Goal: Information Seeking & Learning: Check status

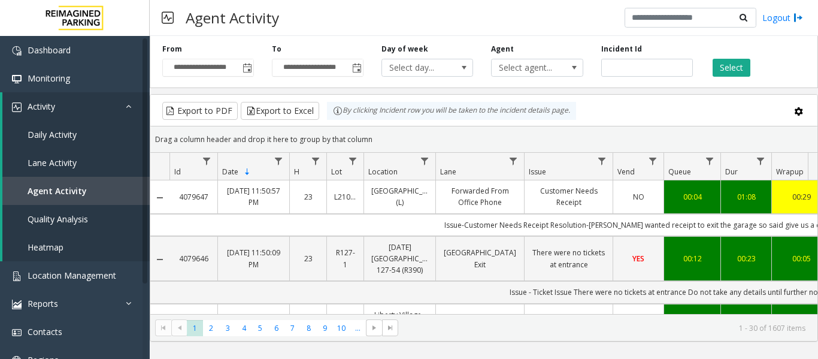
drag, startPoint x: 463, startPoint y: 225, endPoint x: 155, endPoint y: 232, distance: 308.5
click at [155, 232] on tr "Issue-Customer Needs Receipt Resolution-[PERSON_NAME] wanted receipt to exit th…" at bounding box center [699, 225] width 1099 height 22
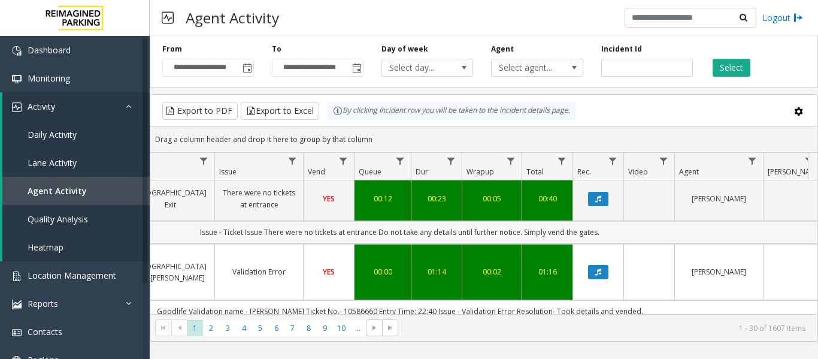
drag, startPoint x: 509, startPoint y: 229, endPoint x: 775, endPoint y: 241, distance: 266.1
click at [775, 241] on td "Issue - Ticket Issue There were no tickets at entrance Do not take any details …" at bounding box center [400, 232] width 1080 height 22
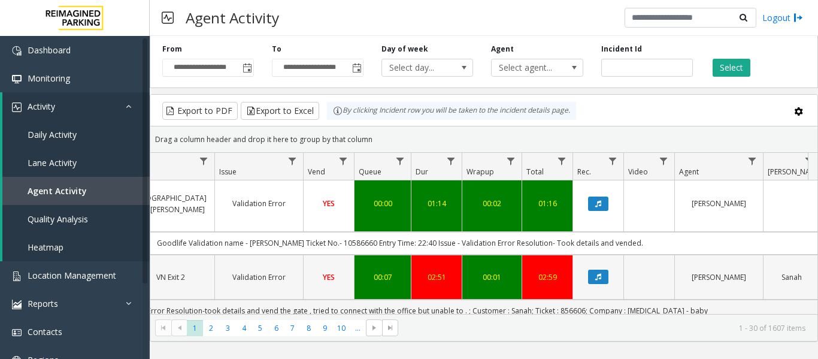
scroll to position [0, 310]
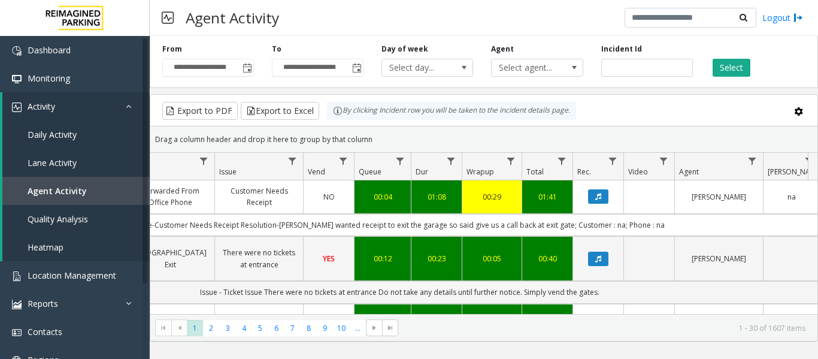
click at [671, 314] on kendo-pager "* * * * * * * * * ** *** 1 2 3 4 5 6 7 8 9 10 ... 1 - 30 of 1607 items" at bounding box center [483, 327] width 667 height 27
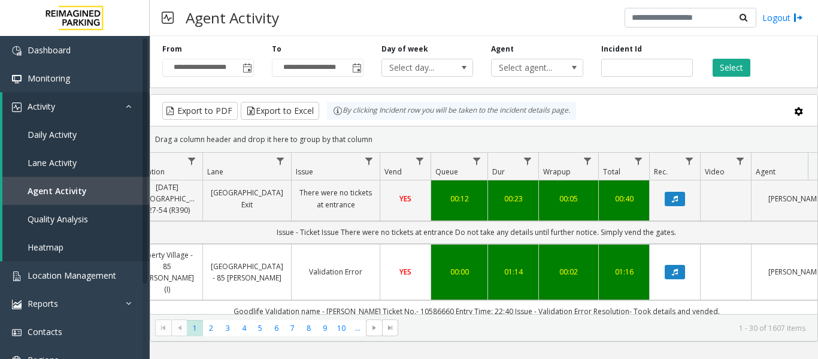
scroll to position [70, 233]
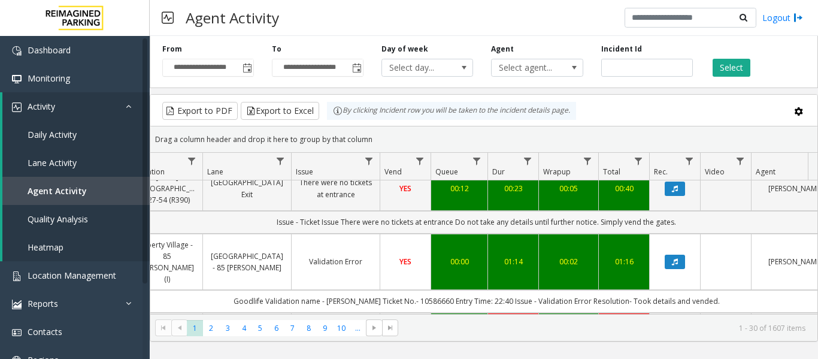
drag, startPoint x: 638, startPoint y: 294, endPoint x: 753, endPoint y: 211, distance: 141.9
click at [753, 211] on td "Issue - Ticket Issue There were no tickets at entrance Do not take any details …" at bounding box center [477, 222] width 1080 height 22
click at [675, 254] on button "Data table" at bounding box center [675, 261] width 20 height 14
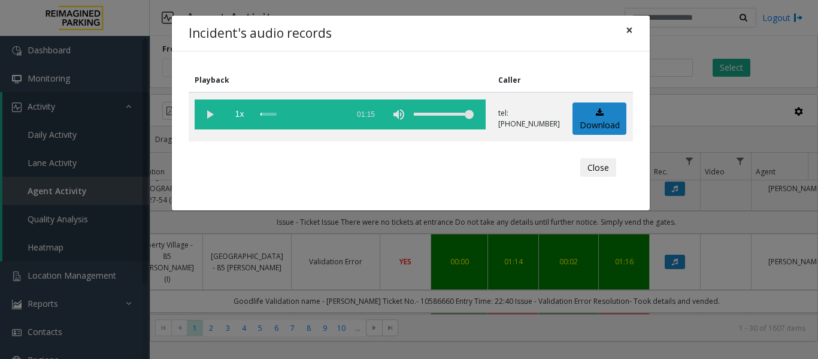
click at [626, 30] on span "×" at bounding box center [629, 30] width 7 height 17
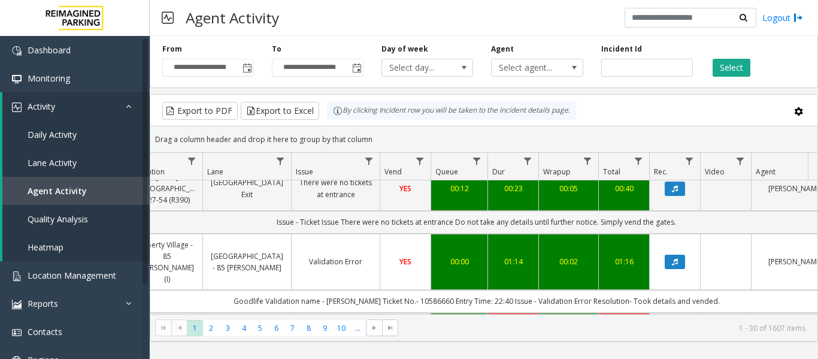
click at [369, 256] on link "Validation Error" at bounding box center [336, 261] width 74 height 11
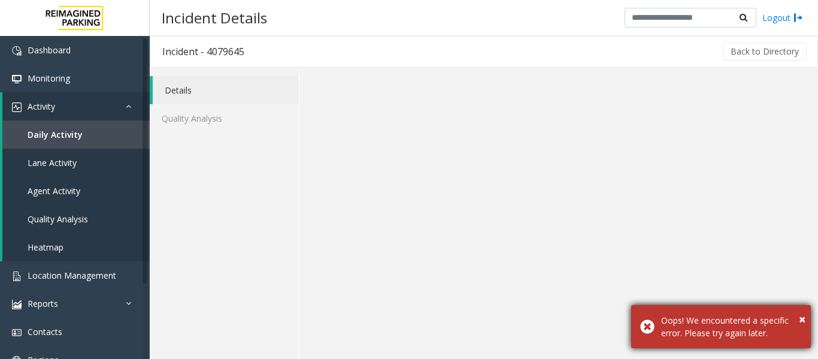
click at [805, 321] on div "× Oops! We encountered a specific error. Please try again later." at bounding box center [721, 326] width 180 height 43
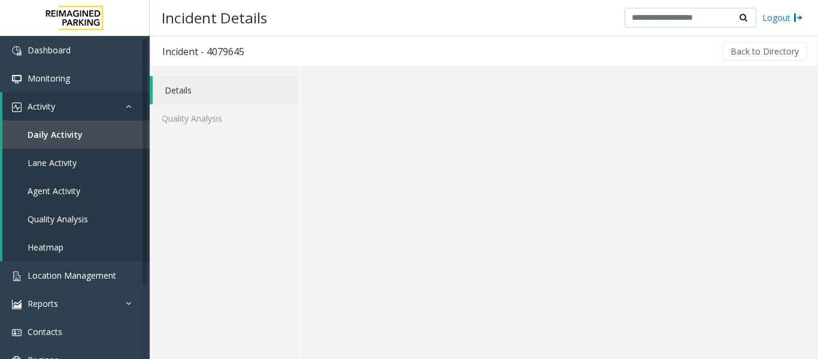
click at [203, 90] on link "Details" at bounding box center [226, 90] width 146 height 28
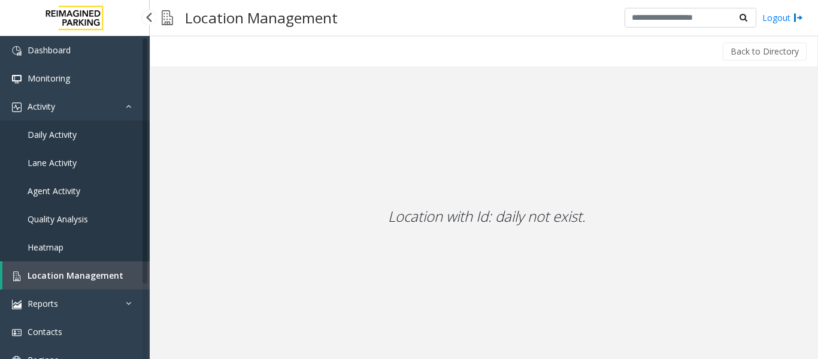
click at [69, 195] on span "Agent Activity" at bounding box center [54, 190] width 53 height 11
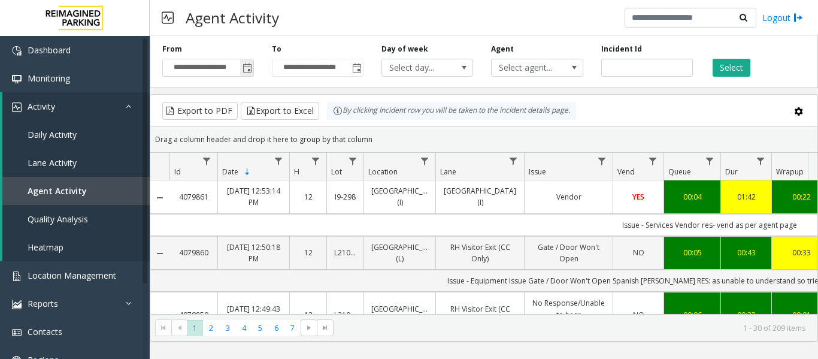
click at [244, 69] on span "Toggle popup" at bounding box center [248, 68] width 10 height 10
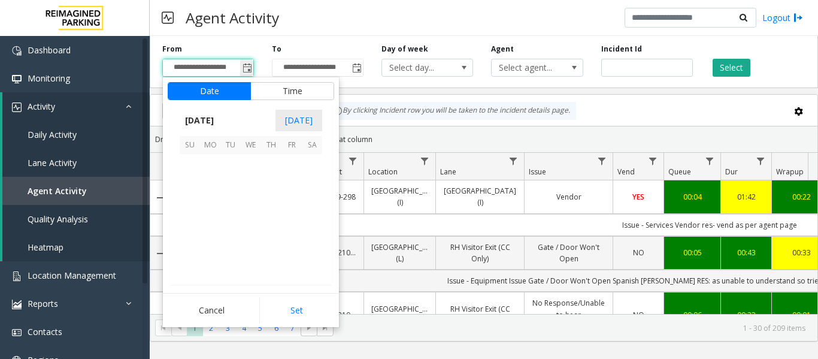
scroll to position [214915, 0]
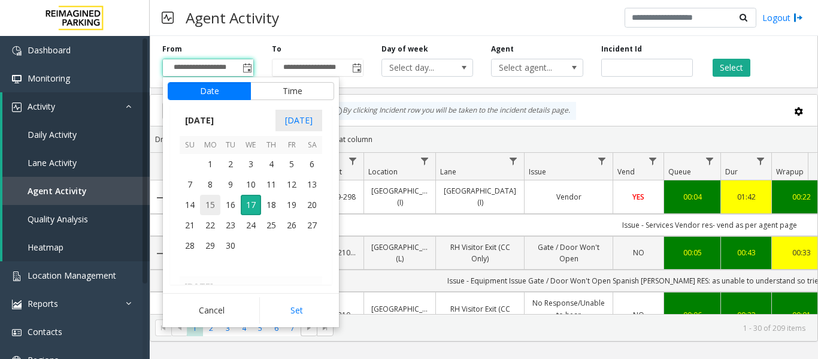
click at [206, 204] on span "15" at bounding box center [210, 205] width 20 height 20
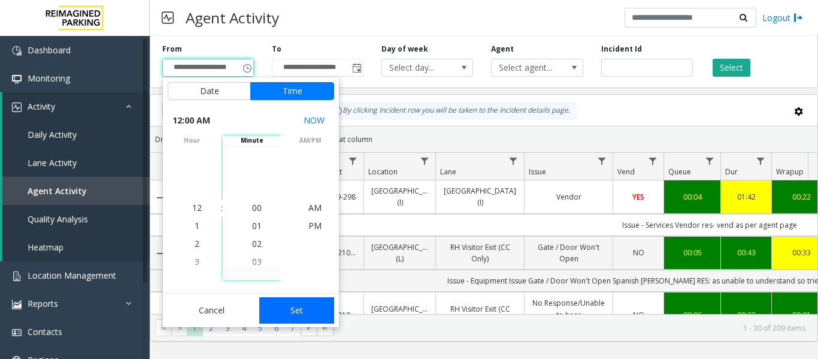
click at [297, 316] on button "Set" at bounding box center [296, 310] width 75 height 26
type input "**********"
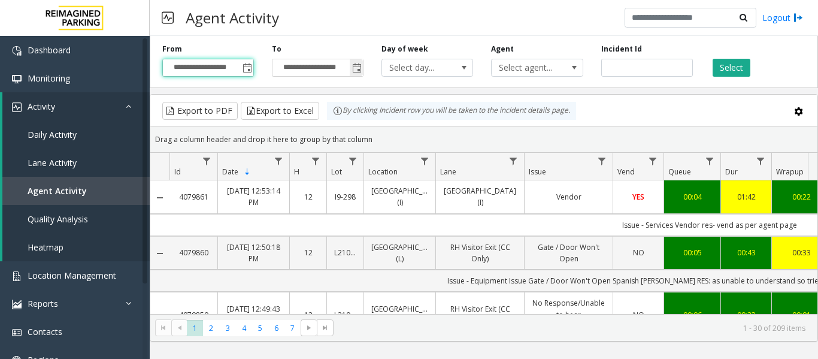
click at [360, 65] on span "Toggle popup" at bounding box center [357, 68] width 10 height 10
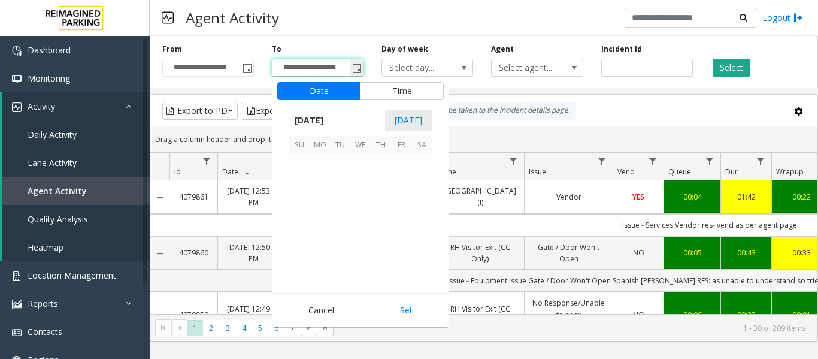
scroll to position [18, 0]
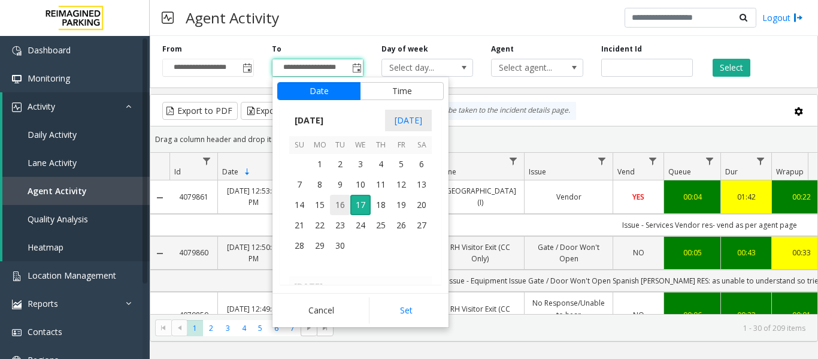
click at [337, 208] on span "16" at bounding box center [340, 205] width 20 height 20
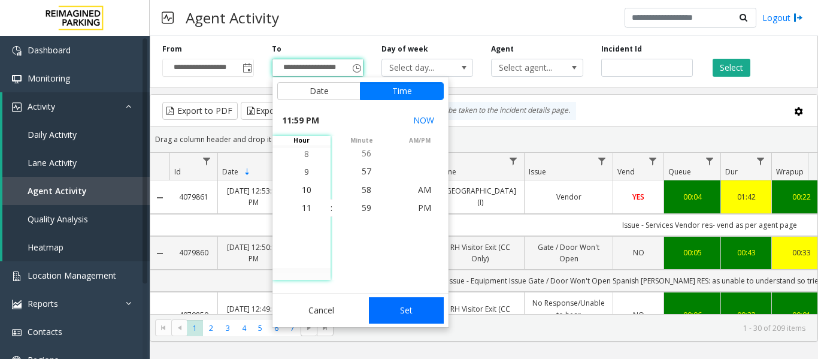
click at [411, 313] on button "Set" at bounding box center [406, 310] width 75 height 26
type input "**********"
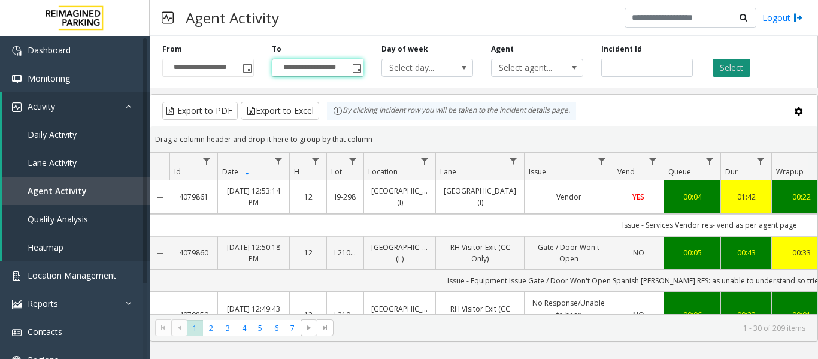
click at [723, 69] on button "Select" at bounding box center [732, 68] width 38 height 18
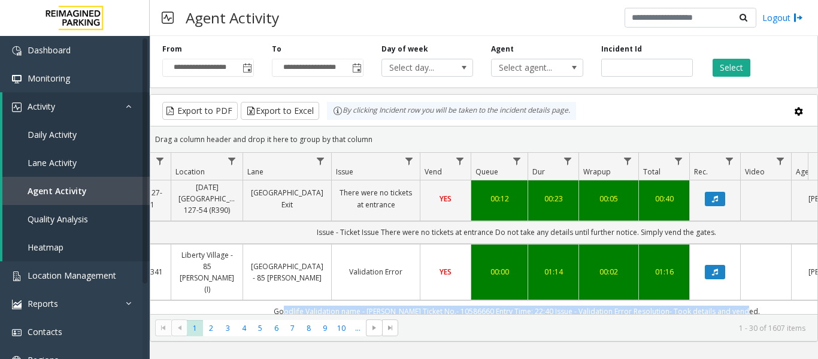
scroll to position [0, 252]
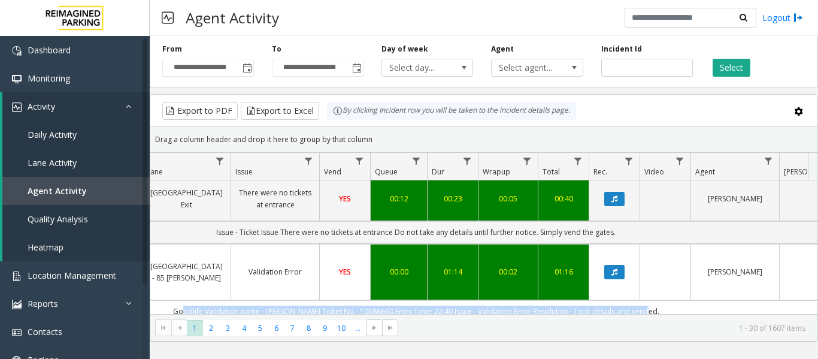
drag, startPoint x: 483, startPoint y: 289, endPoint x: 804, endPoint y: 279, distance: 321.7
click at [804, 300] on td "Goodlife Validation name - bhupender Ticket No.- 10586660 Entry Time: 22:40 Iss…" at bounding box center [416, 311] width 1080 height 22
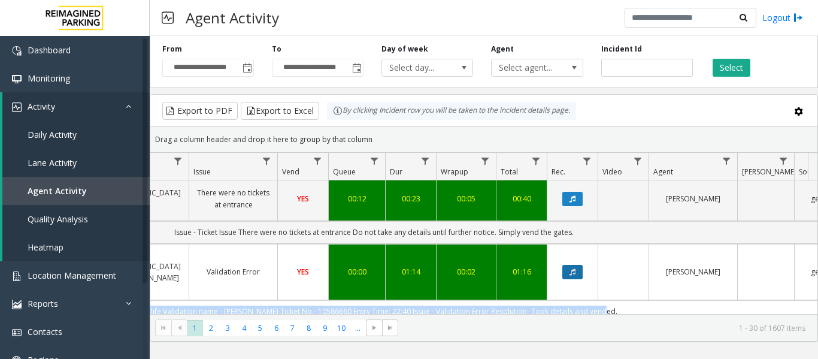
click at [571, 268] on icon "Data table" at bounding box center [572, 271] width 6 height 7
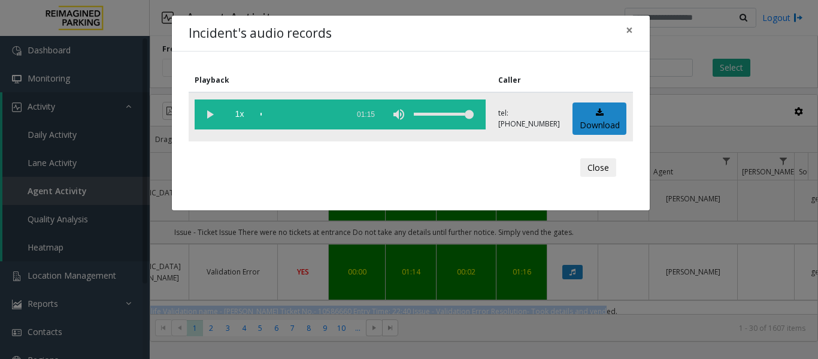
click at [210, 116] on vg-play-pause at bounding box center [210, 114] width 30 height 30
click at [605, 172] on button "Close" at bounding box center [598, 167] width 36 height 19
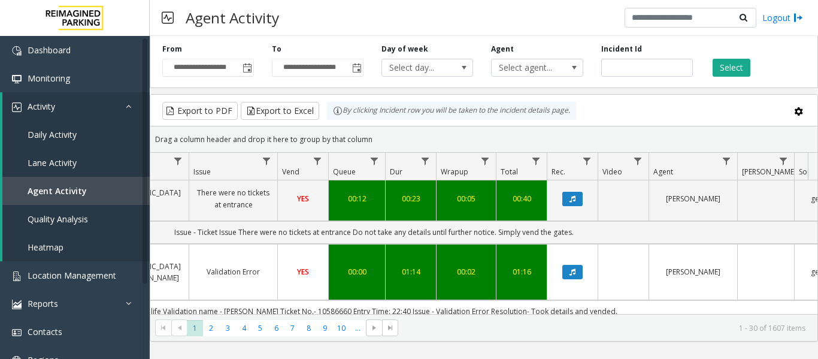
click at [643, 328] on kendo-pager-info "1 - 30 of 1607 items" at bounding box center [605, 328] width 400 height 10
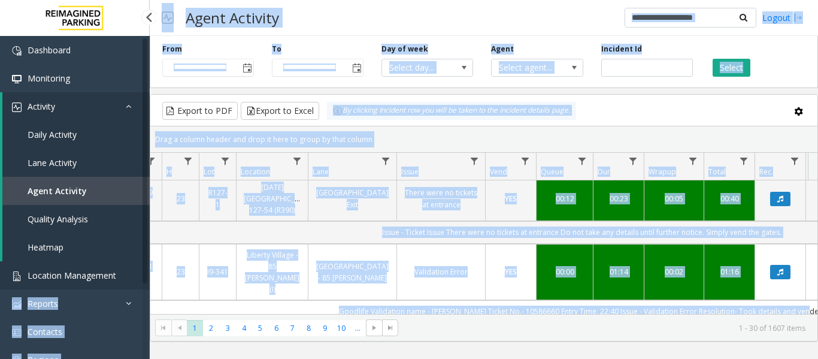
scroll to position [0, 0]
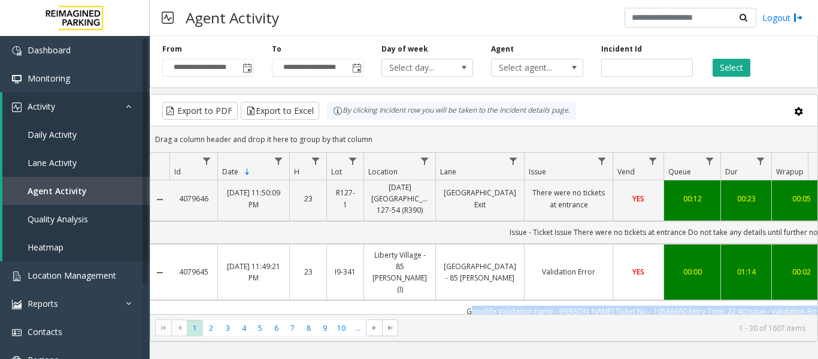
drag, startPoint x: 602, startPoint y: 289, endPoint x: 223, endPoint y: 290, distance: 378.4
click at [223, 300] on td "Goodlife Validation name - bhupender Ticket No.- 10586660 Entry Time: 22:40 Iss…" at bounding box center [709, 311] width 1080 height 22
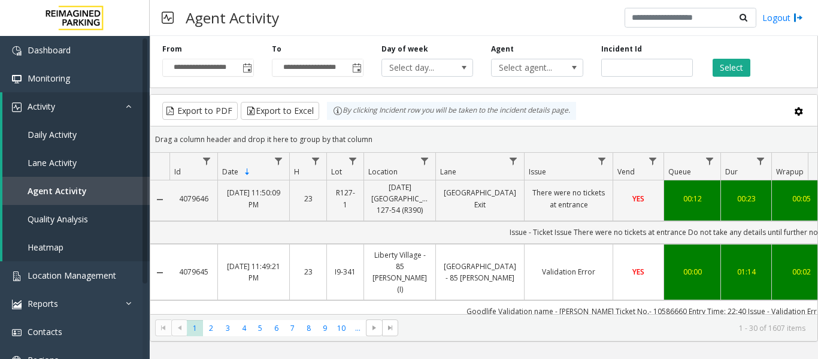
click at [580, 320] on kendo-pager "* * * * * * * * * ** *** 1 2 3 4 5 6 7 8 9 10 ... 1 - 30 of 1607 items" at bounding box center [483, 327] width 667 height 27
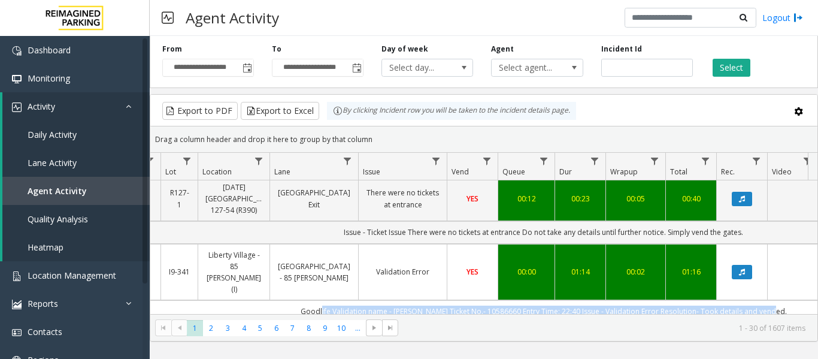
scroll to position [0, 212]
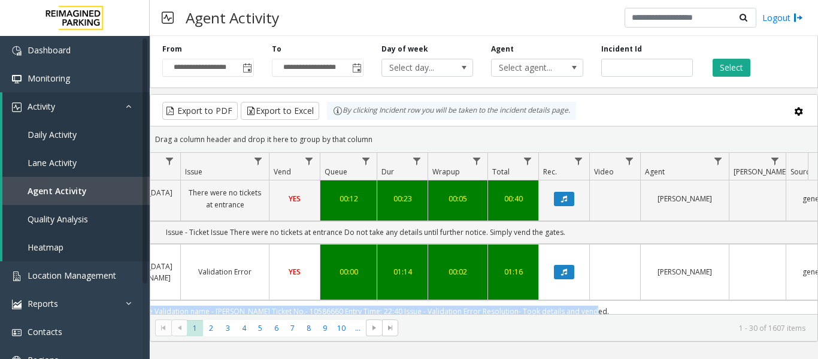
drag, startPoint x: 499, startPoint y: 288, endPoint x: 802, endPoint y: 284, distance: 303.0
click at [802, 300] on td "Goodlife Validation name - bhupender Ticket No.- 10586660 Entry Time: 22:40 Iss…" at bounding box center [366, 311] width 1080 height 22
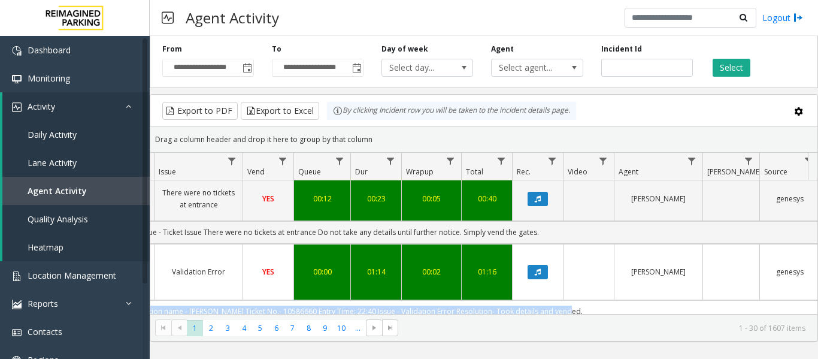
click at [450, 355] on div "**********" at bounding box center [484, 197] width 668 height 323
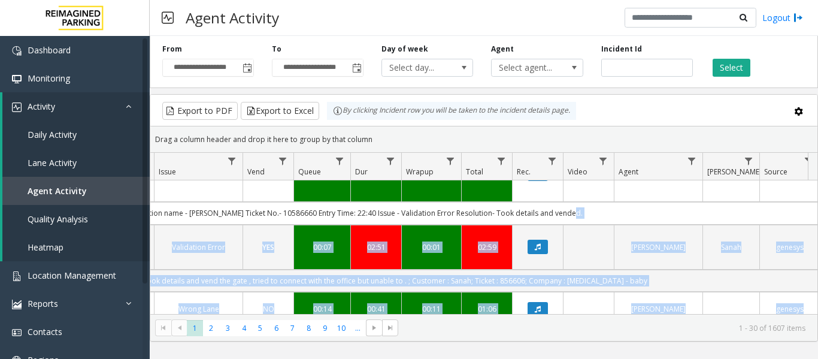
scroll to position [194, 370]
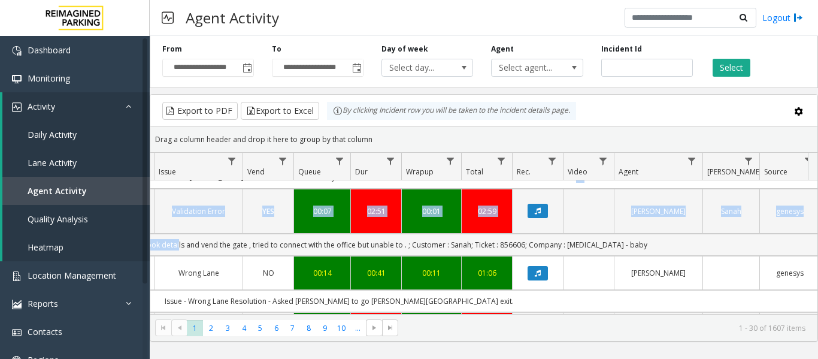
drag, startPoint x: 577, startPoint y: 292, endPoint x: 198, endPoint y: 220, distance: 385.1
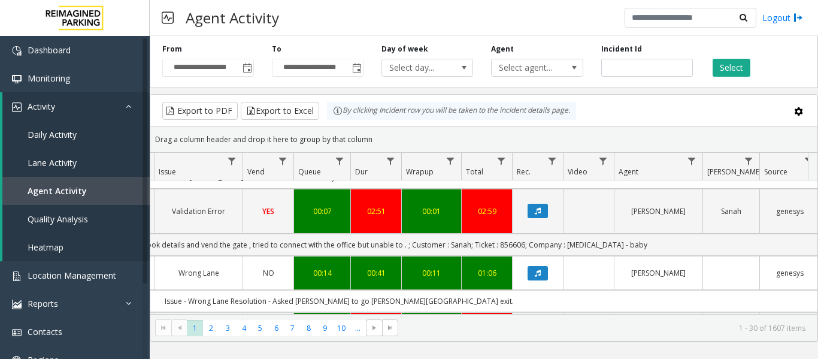
click at [642, 354] on div "**********" at bounding box center [484, 197] width 668 height 323
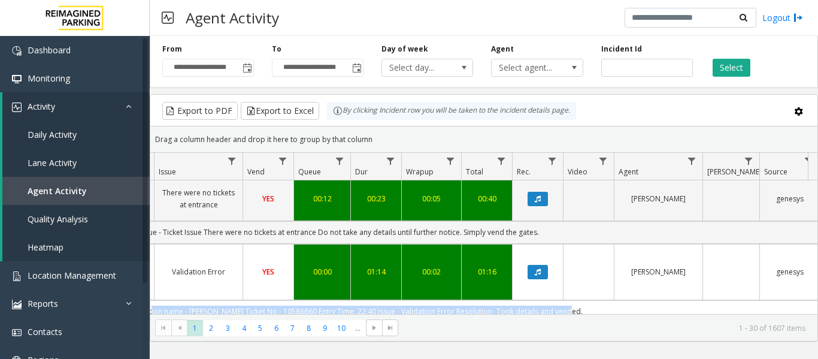
scroll to position [60, 341]
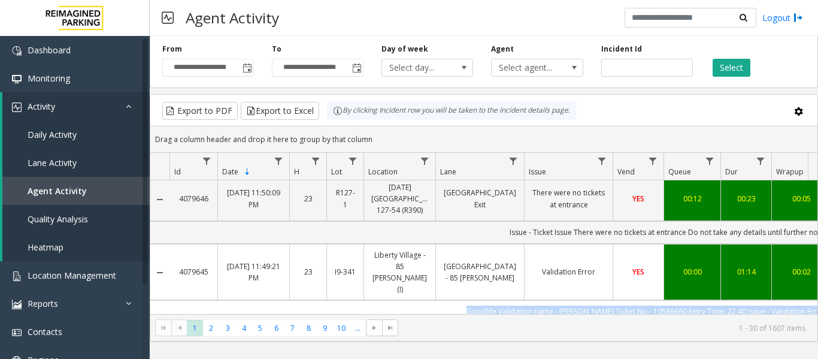
drag, startPoint x: 582, startPoint y: 287, endPoint x: 169, endPoint y: 287, distance: 413.2
click at [169, 300] on tr "Goodlife Validation name - bhupender Ticket No.- 10586660 Entry Time: 22:40 Iss…" at bounding box center [699, 311] width 1099 height 22
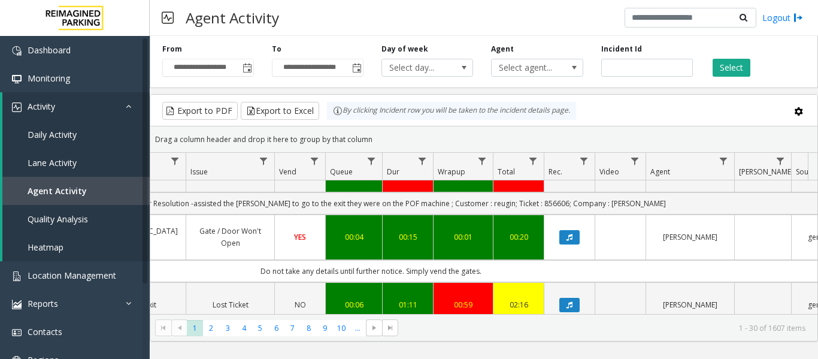
scroll to position [0, 307]
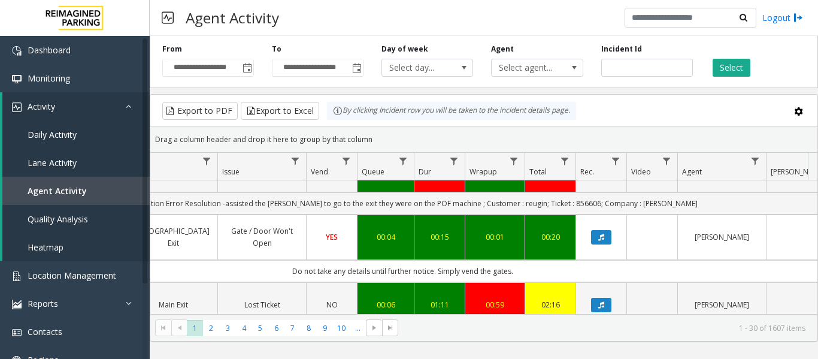
drag, startPoint x: 499, startPoint y: 280, endPoint x: 273, endPoint y: 283, distance: 225.8
click at [273, 327] on td "Issue - Ticket Issue Lost Ticket res - Assisted parker to press lost ticket but…" at bounding box center [403, 338] width 1080 height 22
click at [600, 301] on icon "Data table" at bounding box center [601, 304] width 6 height 7
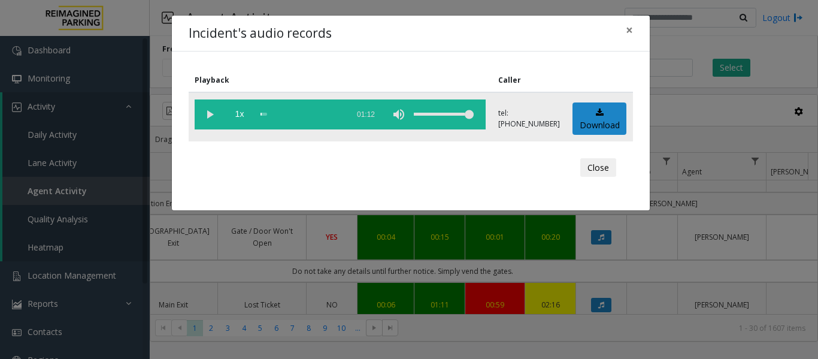
click at [204, 116] on vg-play-pause at bounding box center [210, 114] width 30 height 30
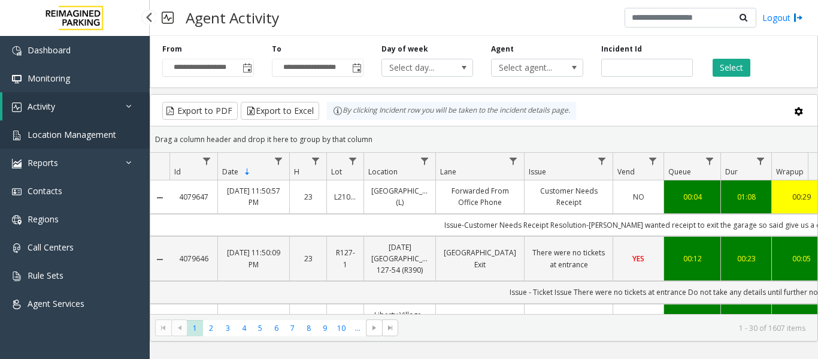
click at [40, 134] on span "Location Management" at bounding box center [72, 134] width 89 height 11
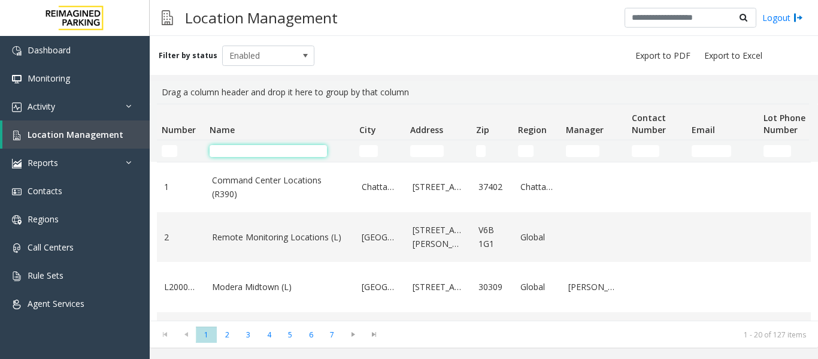
click at [289, 156] on input "Name Filter" at bounding box center [268, 151] width 117 height 12
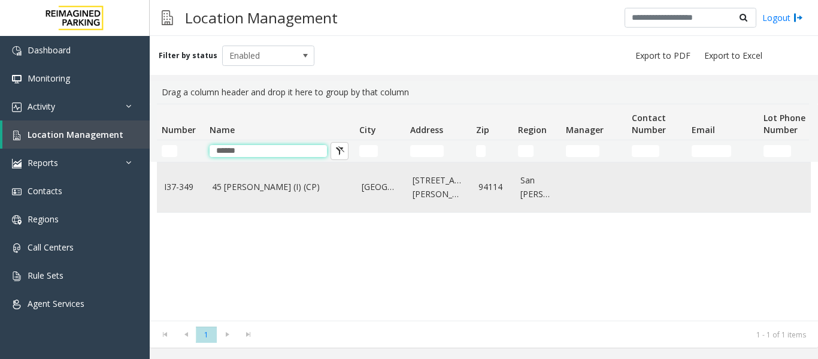
type input "******"
click at [278, 189] on link "45 [PERSON_NAME] (I) (CP)" at bounding box center [279, 186] width 135 height 13
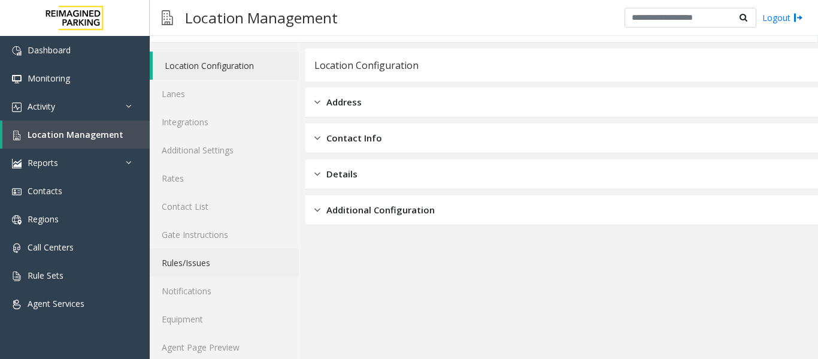
scroll to position [36, 0]
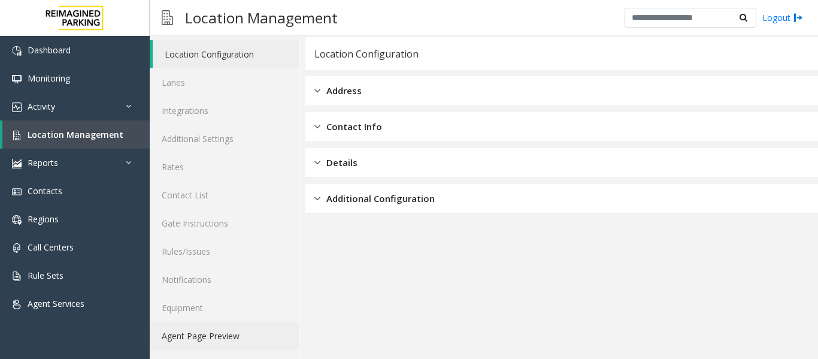
click at [252, 337] on link "Agent Page Preview" at bounding box center [224, 336] width 149 height 28
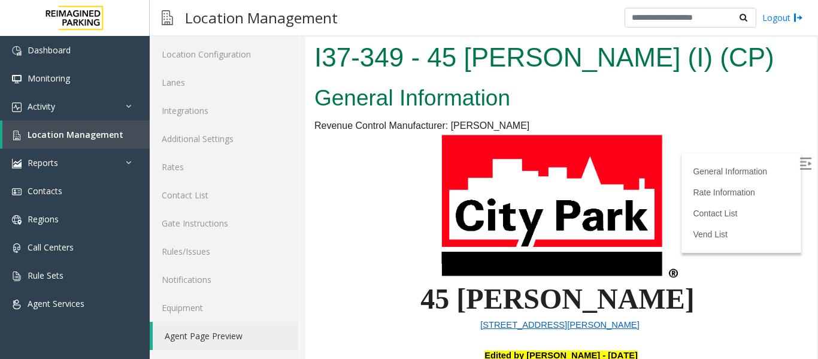
click at [799, 163] on img at bounding box center [805, 163] width 12 height 12
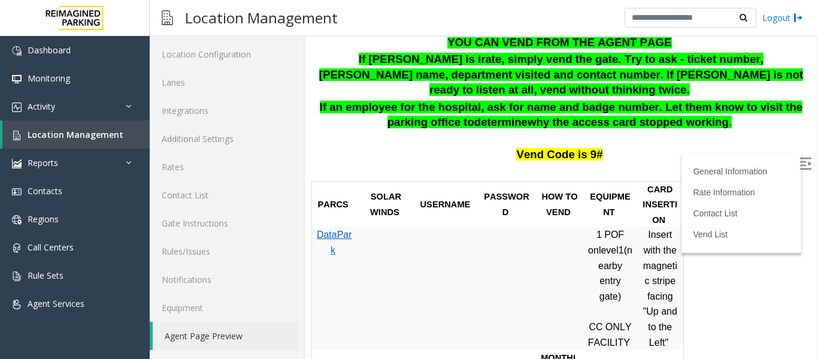
scroll to position [539, 0]
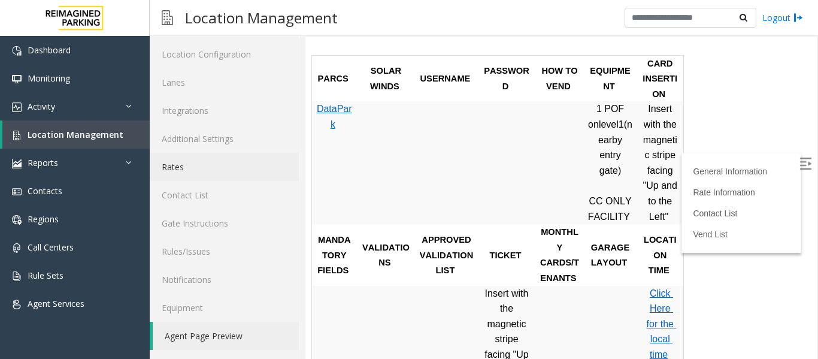
click at [171, 171] on link "Rates" at bounding box center [224, 167] width 149 height 28
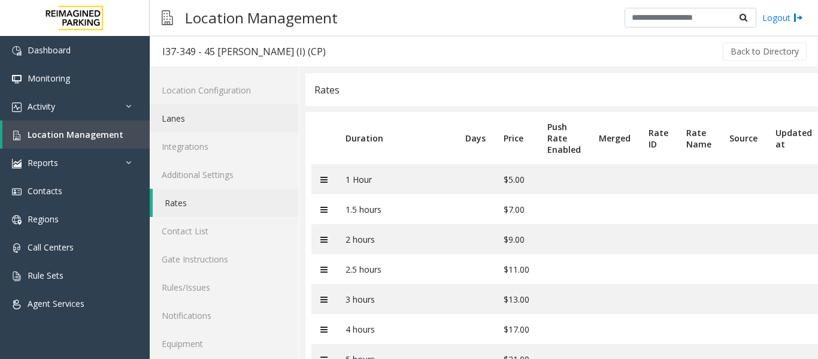
click at [210, 114] on link "Lanes" at bounding box center [224, 118] width 149 height 28
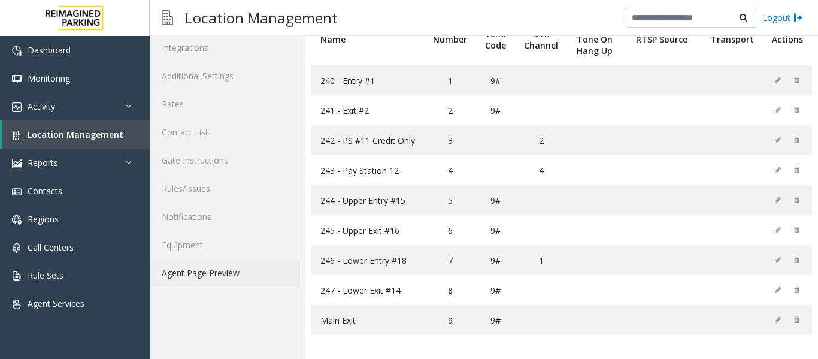
click at [207, 275] on link "Agent Page Preview" at bounding box center [224, 273] width 149 height 28
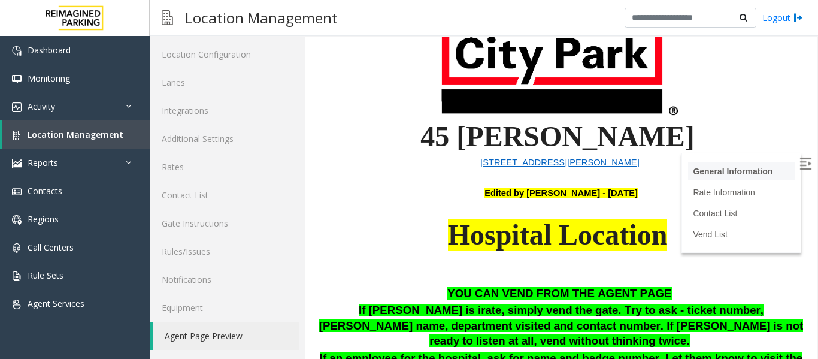
scroll to position [180, 0]
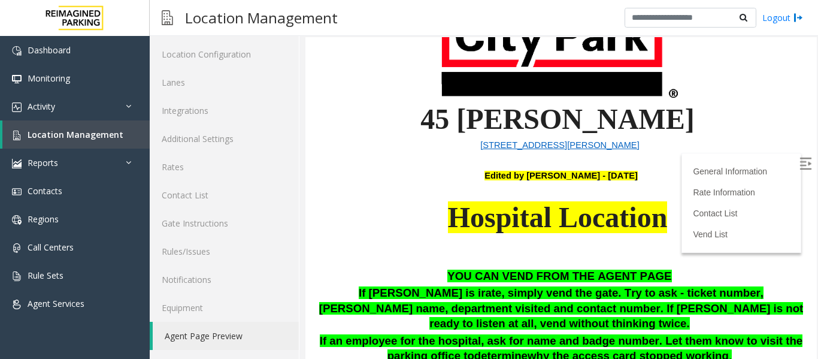
click at [799, 166] on img at bounding box center [805, 163] width 12 height 12
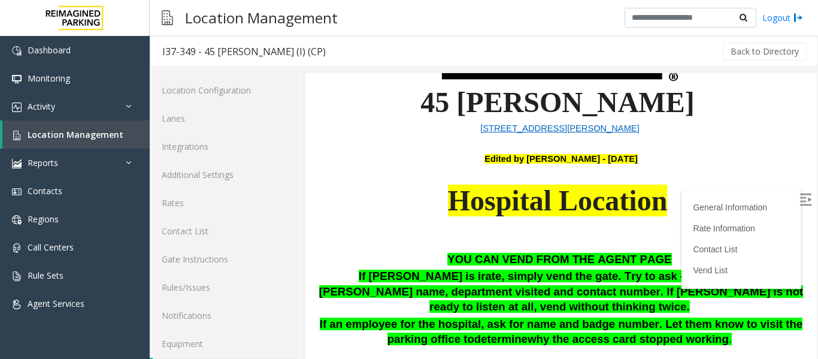
scroll to position [412, 0]
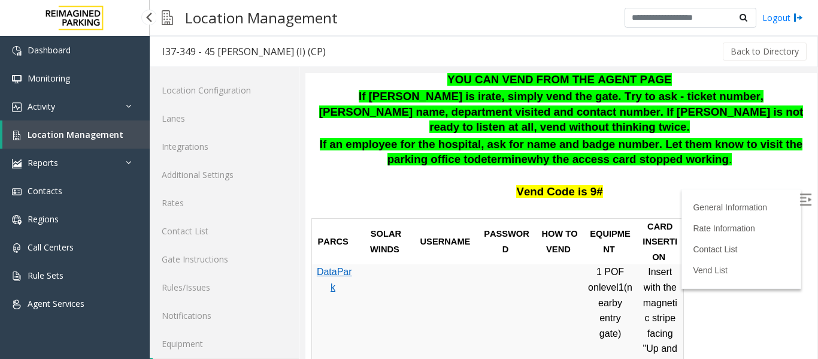
click at [37, 138] on span "Location Management" at bounding box center [76, 134] width 96 height 11
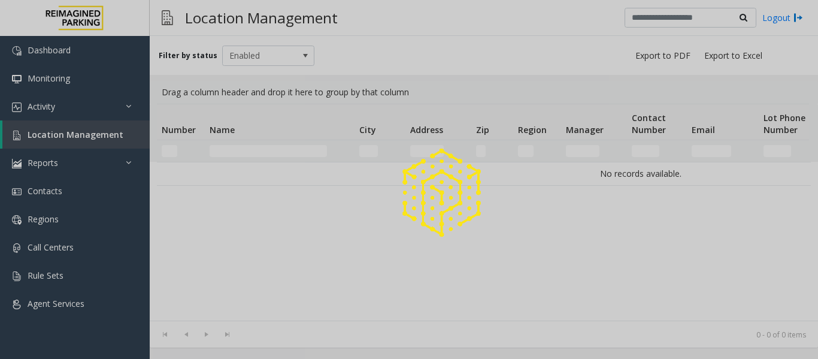
click at [271, 153] on div at bounding box center [409, 179] width 818 height 359
click at [272, 147] on div at bounding box center [409, 179] width 818 height 359
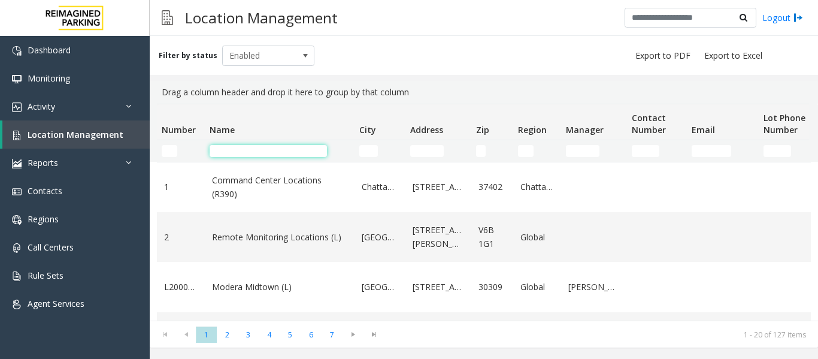
click at [252, 153] on input "Name Filter" at bounding box center [268, 151] width 117 height 12
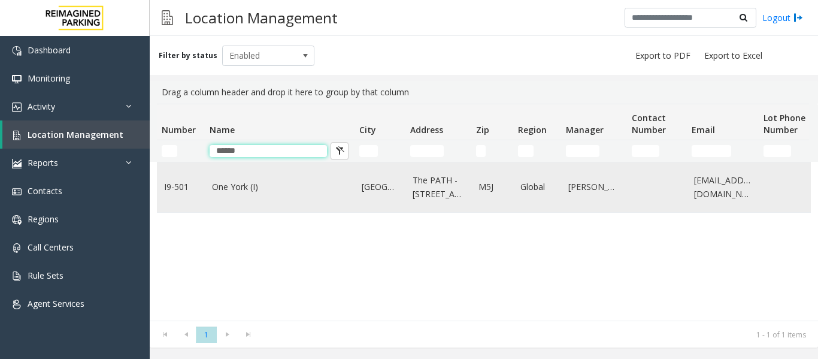
type input "******"
click at [244, 198] on td "One York (I)" at bounding box center [280, 187] width 150 height 50
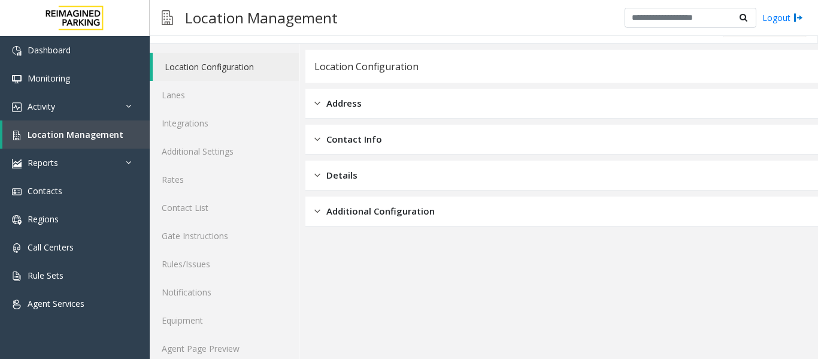
scroll to position [36, 0]
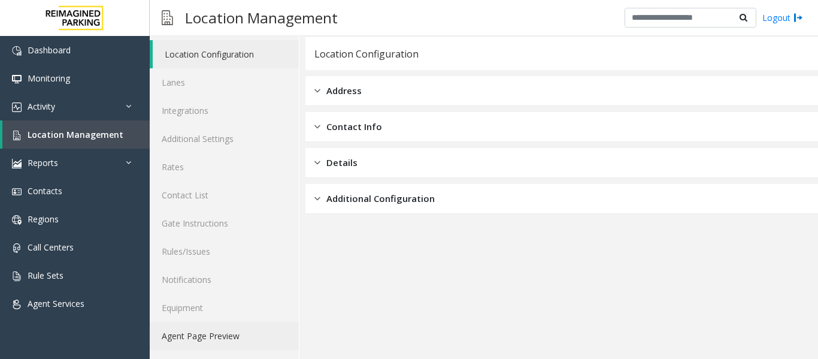
click at [225, 328] on link "Agent Page Preview" at bounding box center [224, 336] width 149 height 28
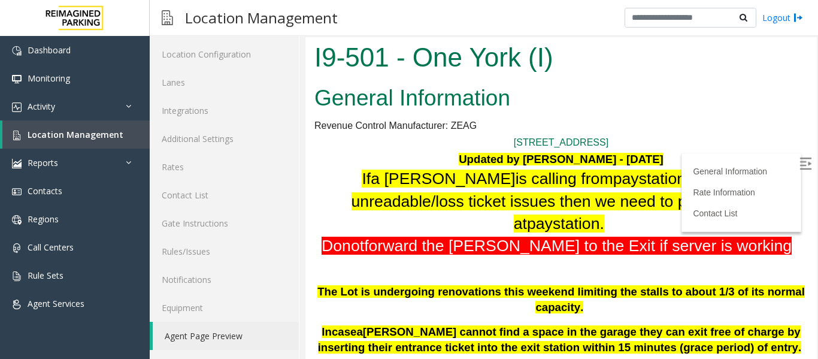
click at [799, 160] on img at bounding box center [805, 163] width 12 height 12
click at [126, 141] on link "Location Management" at bounding box center [75, 134] width 147 height 28
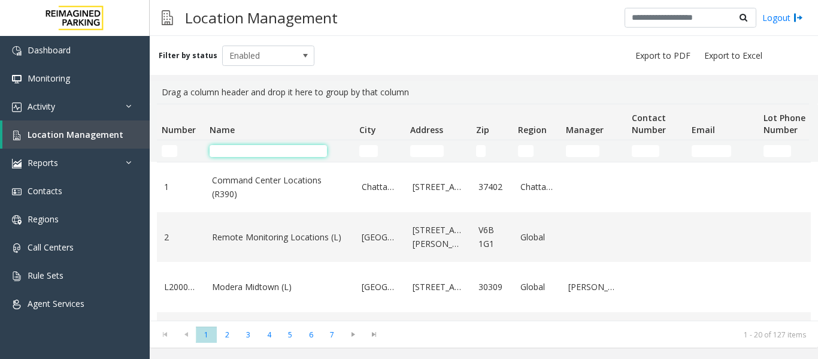
click at [250, 148] on input "Name Filter" at bounding box center [268, 151] width 117 height 12
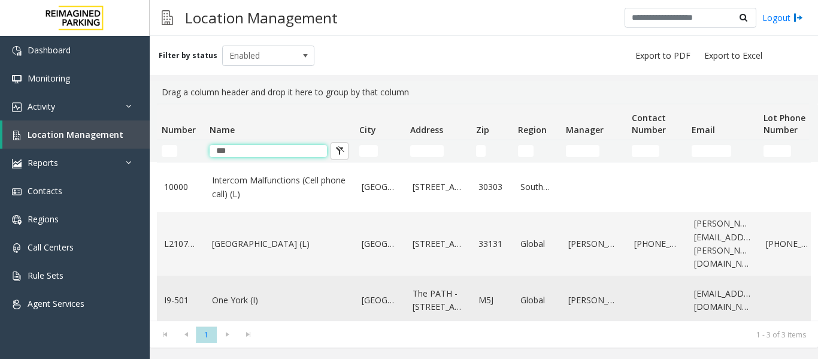
type input "***"
click at [224, 301] on link "One York (I)" at bounding box center [279, 299] width 135 height 13
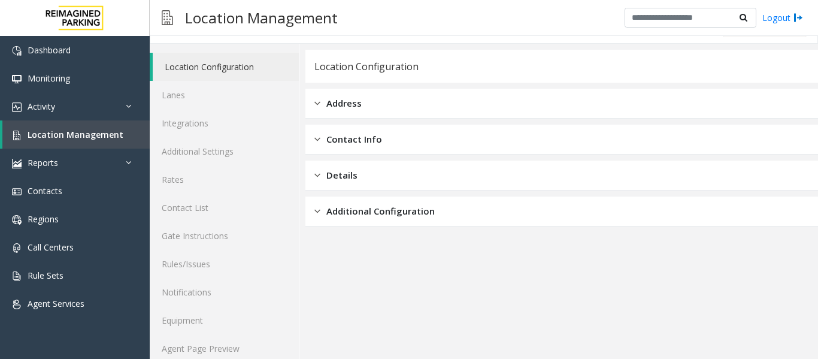
scroll to position [36, 0]
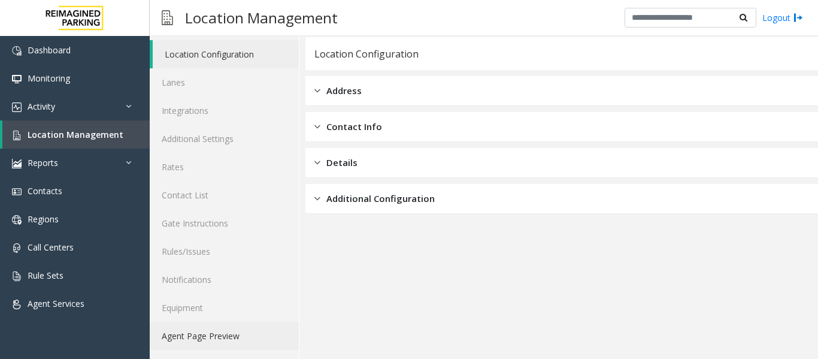
click at [232, 340] on link "Agent Page Preview" at bounding box center [224, 336] width 149 height 28
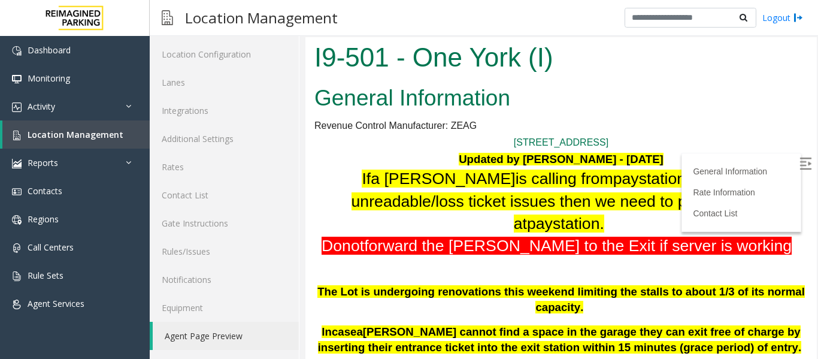
click at [799, 161] on img at bounding box center [805, 163] width 12 height 12
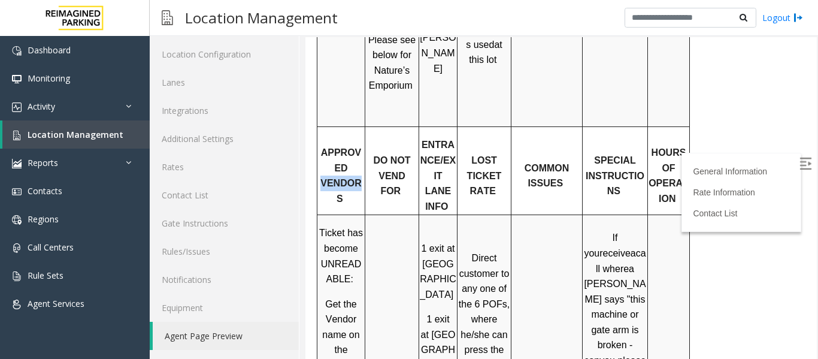
scroll to position [1874, 0]
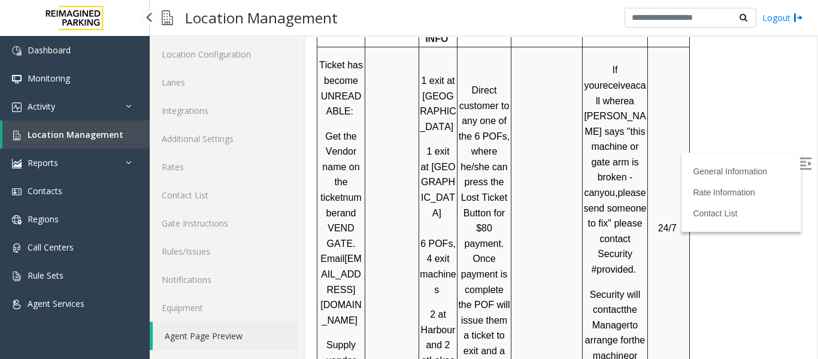
click at [47, 137] on span "Location Management" at bounding box center [76, 134] width 96 height 11
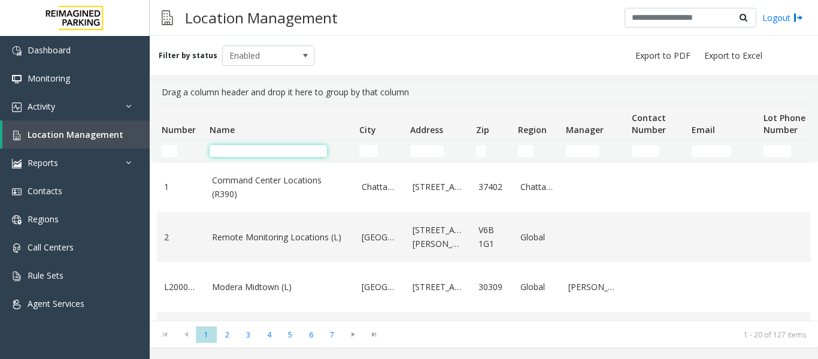
click at [291, 150] on input "Name Filter" at bounding box center [268, 151] width 117 height 12
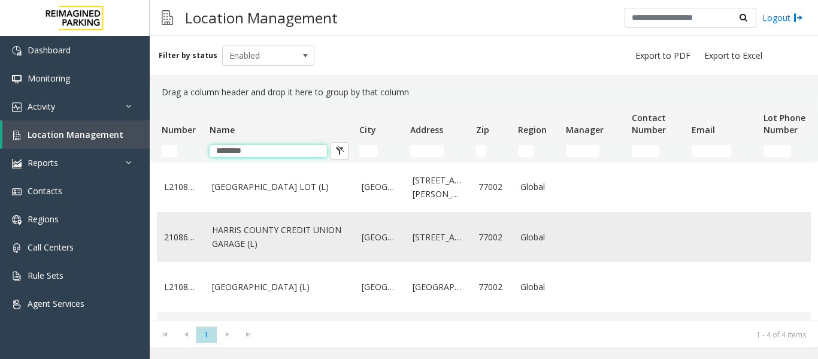
type input "********"
click at [302, 246] on link "HARRIS COUNTY CREDIT UNION GARAGE (L)" at bounding box center [279, 236] width 135 height 27
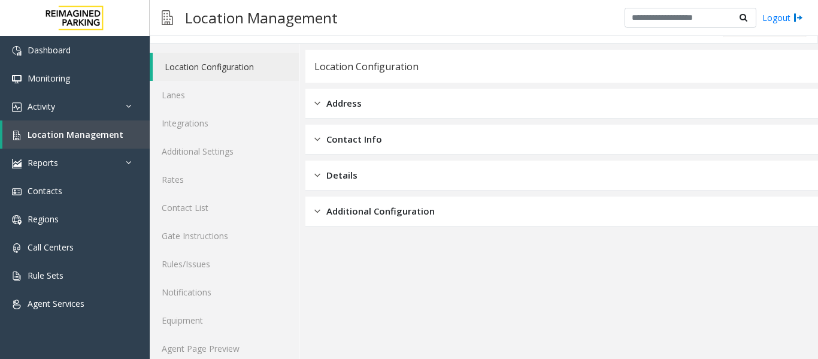
scroll to position [36, 0]
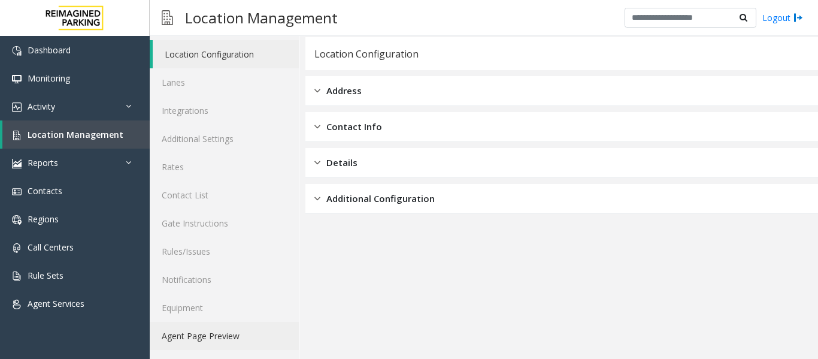
click at [235, 336] on link "Agent Page Preview" at bounding box center [224, 336] width 149 height 28
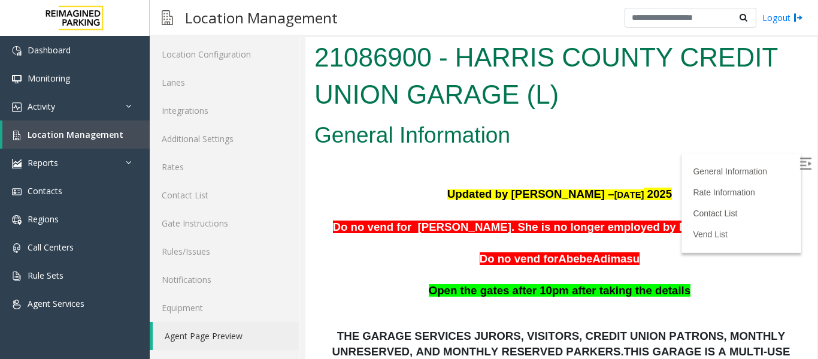
click at [799, 162] on img at bounding box center [805, 163] width 12 height 12
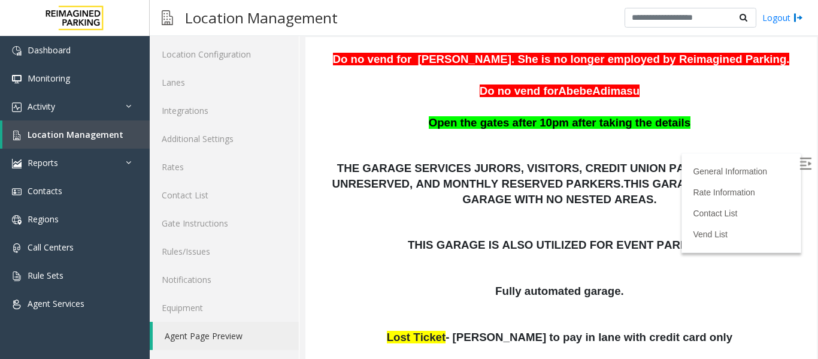
scroll to position [180, 0]
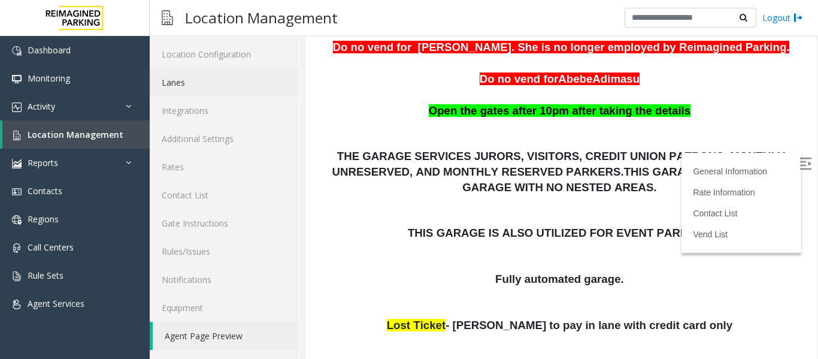
click at [183, 84] on link "Lanes" at bounding box center [224, 82] width 149 height 28
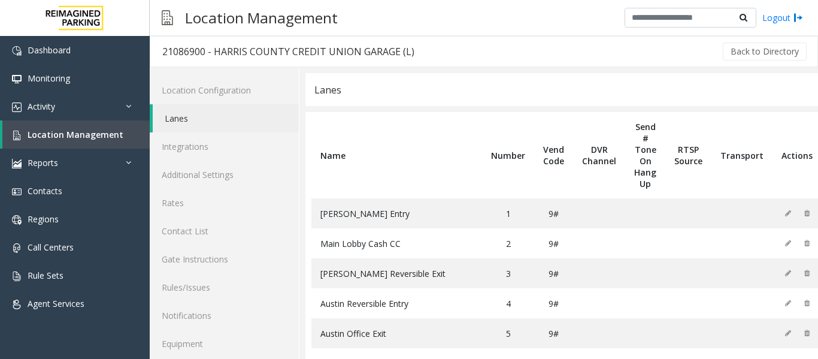
click at [212, 121] on link "Lanes" at bounding box center [226, 118] width 146 height 28
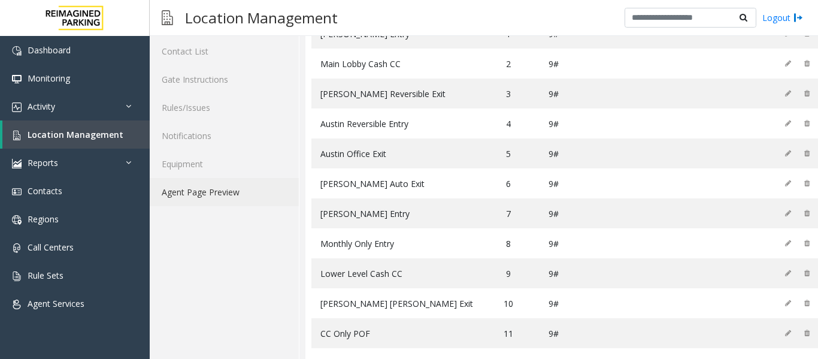
click at [232, 186] on link "Agent Page Preview" at bounding box center [224, 192] width 149 height 28
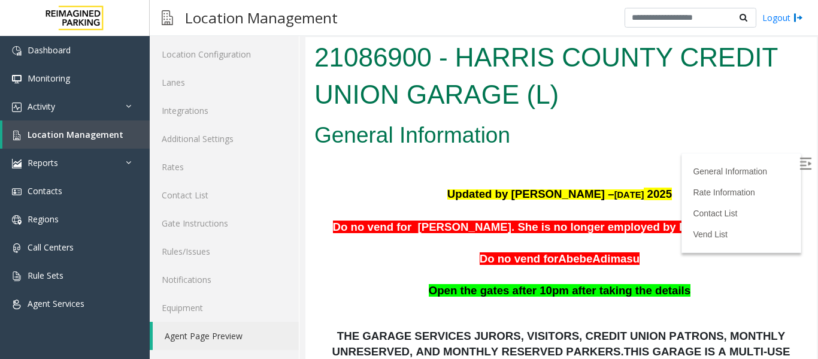
click at [799, 165] on img at bounding box center [805, 163] width 12 height 12
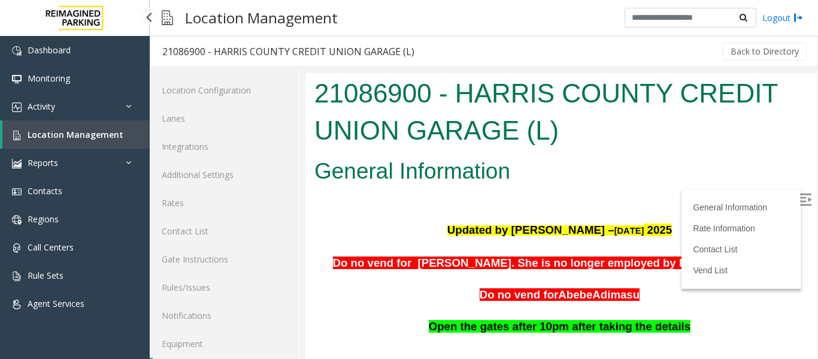
click at [73, 135] on span "Location Management" at bounding box center [76, 134] width 96 height 11
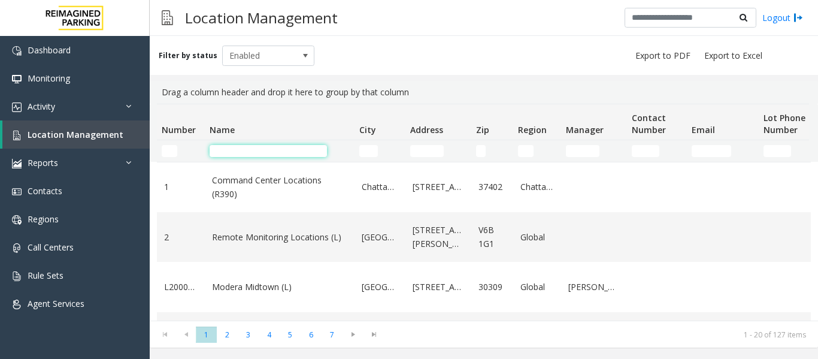
click at [229, 151] on input "Name Filter" at bounding box center [268, 151] width 117 height 12
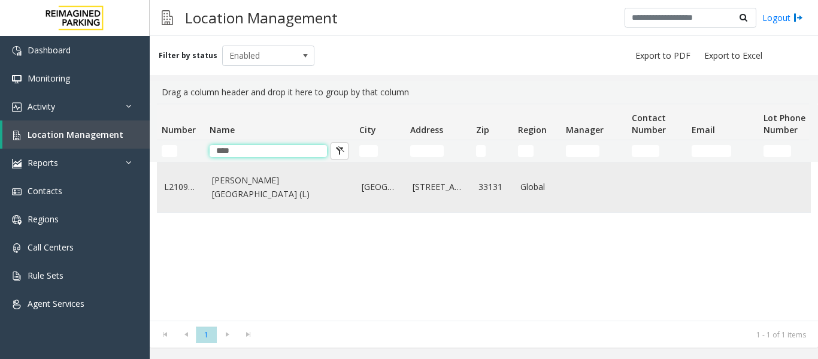
type input "****"
click at [257, 200] on td "Wells Fargo Center (L)" at bounding box center [280, 187] width 150 height 50
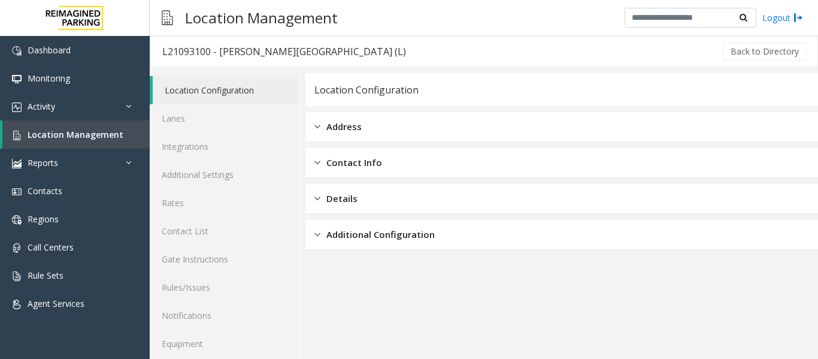
scroll to position [36, 0]
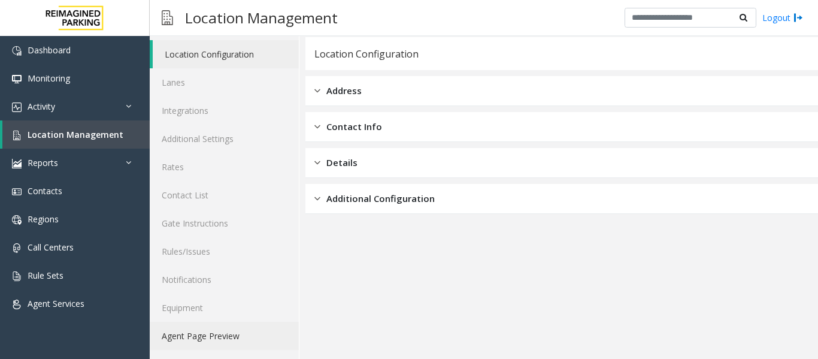
click at [232, 338] on link "Agent Page Preview" at bounding box center [224, 336] width 149 height 28
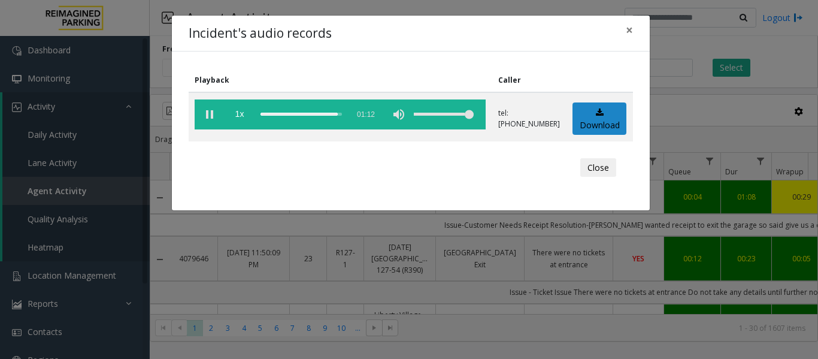
scroll to position [359, 307]
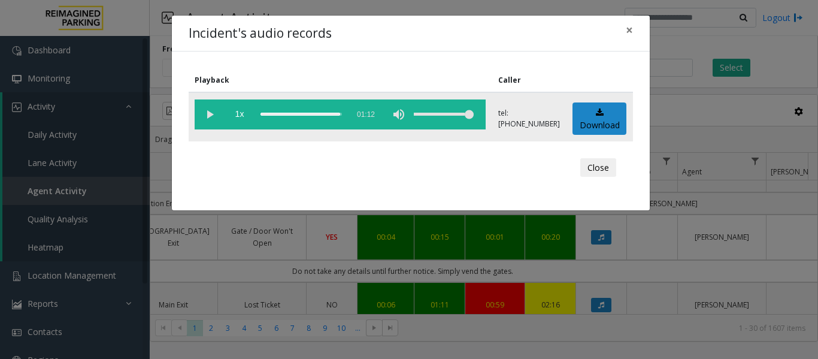
click at [262, 115] on div "scrub bar" at bounding box center [300, 114] width 81 height 30
click at [598, 160] on button "Close" at bounding box center [598, 167] width 36 height 19
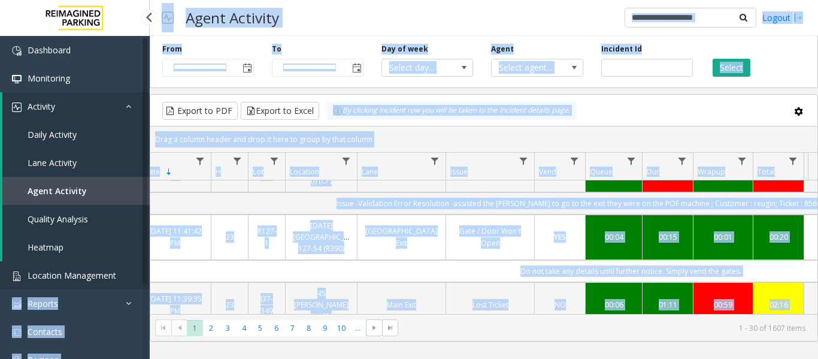
scroll to position [0, 0]
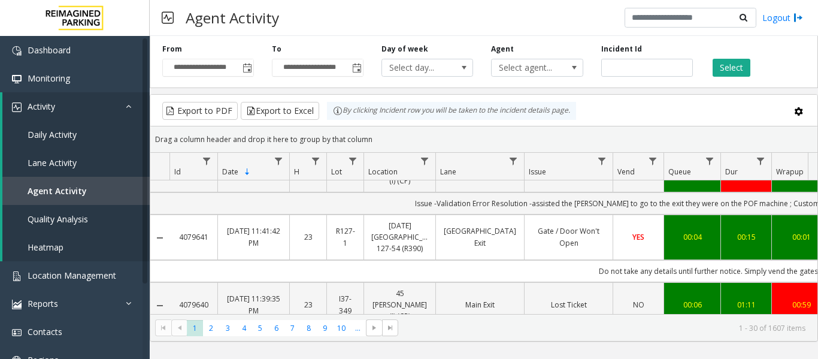
drag, startPoint x: 613, startPoint y: 277, endPoint x: 186, endPoint y: 272, distance: 427.0
click at [186, 327] on td "Issue - Ticket Issue Lost Ticket res - Assisted parker to press lost ticket but…" at bounding box center [709, 338] width 1080 height 22
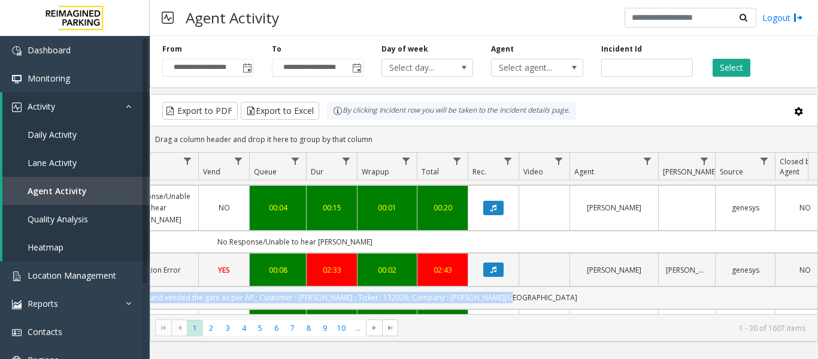
scroll to position [0, 431]
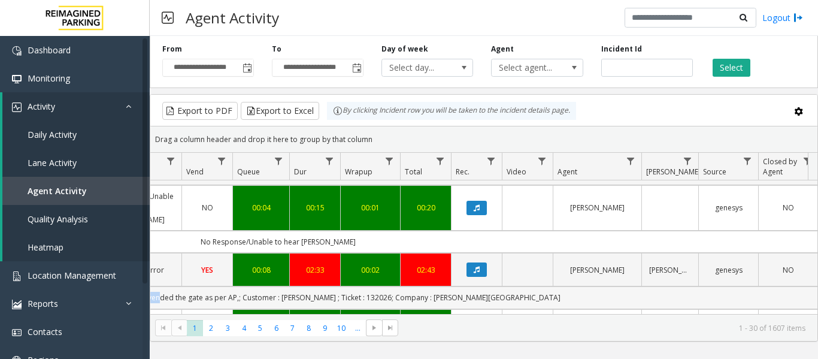
drag, startPoint x: 469, startPoint y: 250, endPoint x: 295, endPoint y: 250, distance: 174.3
click at [195, 286] on td "issue - Validation Error res - took details and vended the gate as per AP,; Cus…" at bounding box center [278, 297] width 1080 height 22
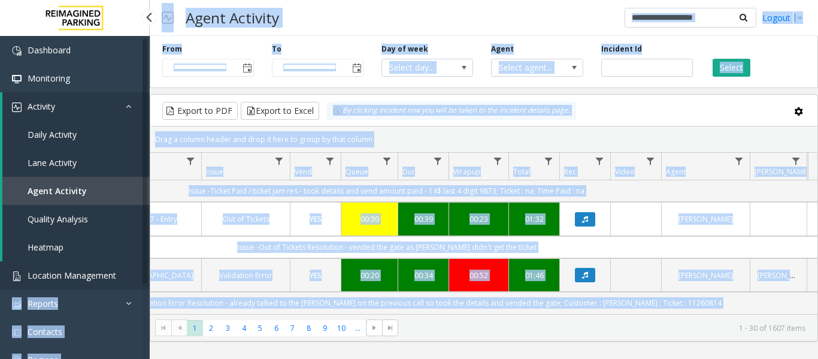
scroll to position [0, 0]
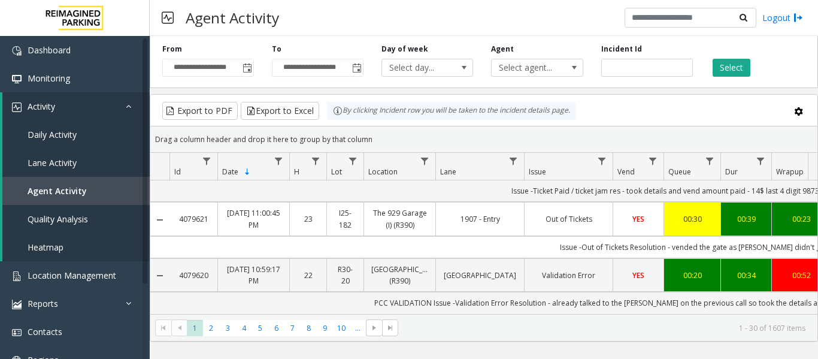
drag, startPoint x: 617, startPoint y: 278, endPoint x: 345, endPoint y: 282, distance: 271.9
click at [345, 348] on td "Issue-Ticket Paid Resolution-took details and vend the gate , and parker ticket…" at bounding box center [709, 359] width 1080 height 22
click at [583, 348] on td "Issue-Ticket Paid Resolution-took details and vend the gate , and parker ticket…" at bounding box center [709, 359] width 1080 height 22
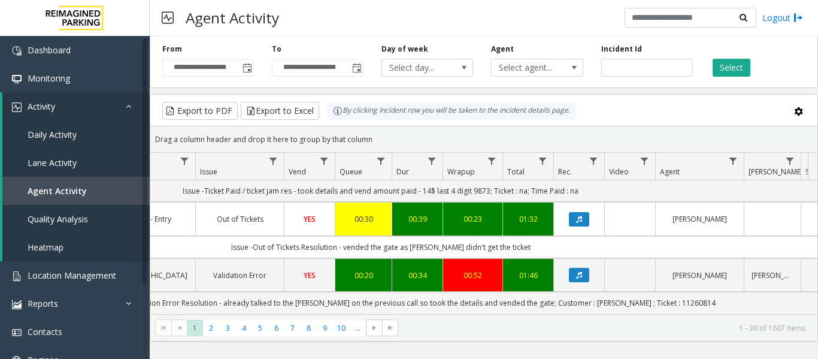
drag, startPoint x: 384, startPoint y: 278, endPoint x: 703, endPoint y: 283, distance: 318.6
click at [703, 348] on td "Issue-Ticket Paid Resolution-took details and vend the gate , and parker ticket…" at bounding box center [381, 359] width 1080 height 22
click at [578, 328] on icon "Data table" at bounding box center [579, 331] width 6 height 7
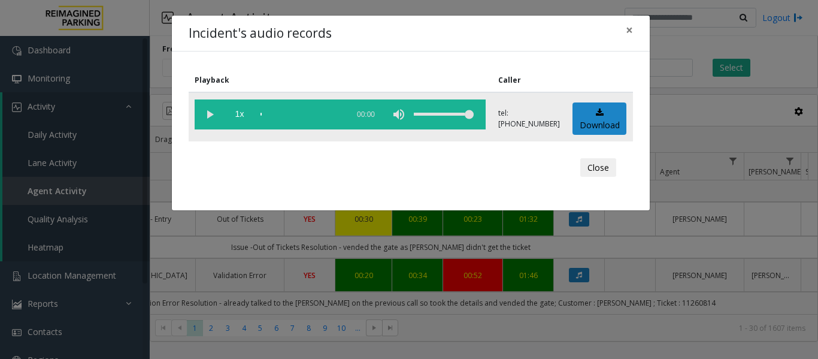
click at [211, 123] on vg-play-pause at bounding box center [210, 114] width 30 height 30
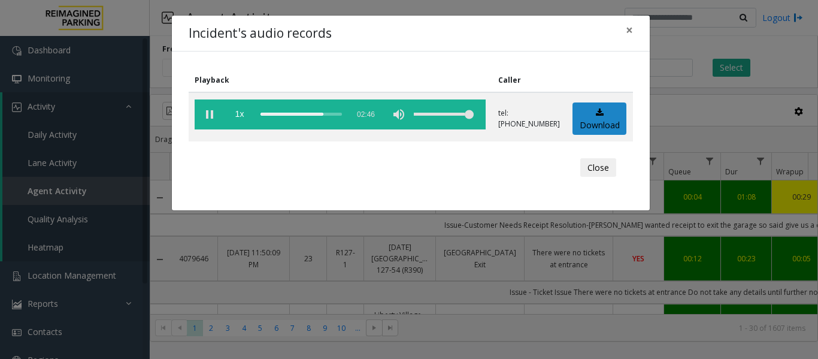
scroll to position [1677, 329]
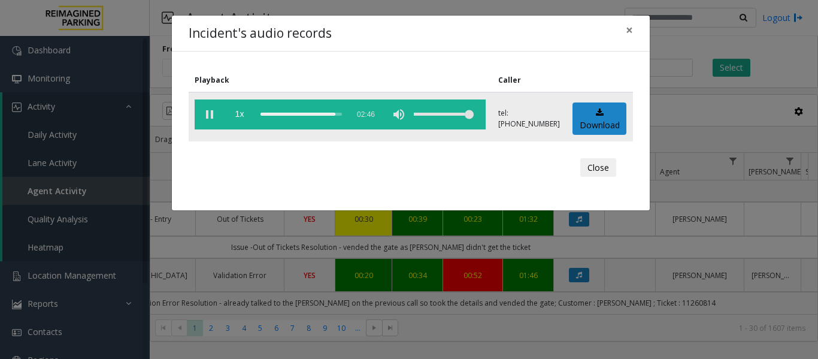
click at [302, 114] on div "scrub bar" at bounding box center [300, 114] width 81 height 30
click at [608, 161] on button "Close" at bounding box center [598, 167] width 36 height 19
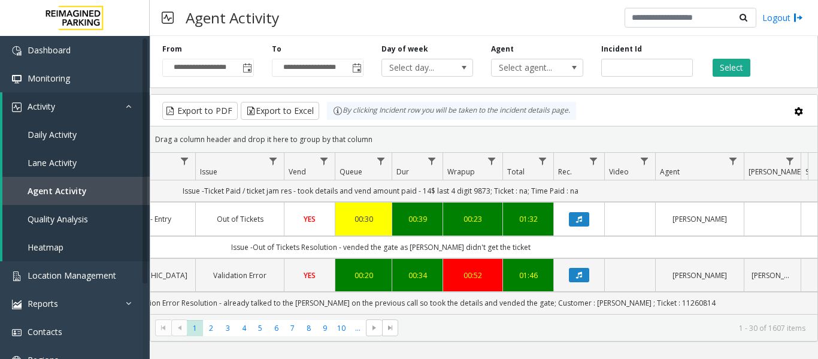
click at [732, 348] on td "Issue-Ticket Paid Resolution-took details and vend the gate , and [PERSON_NAME]…" at bounding box center [381, 359] width 1080 height 22
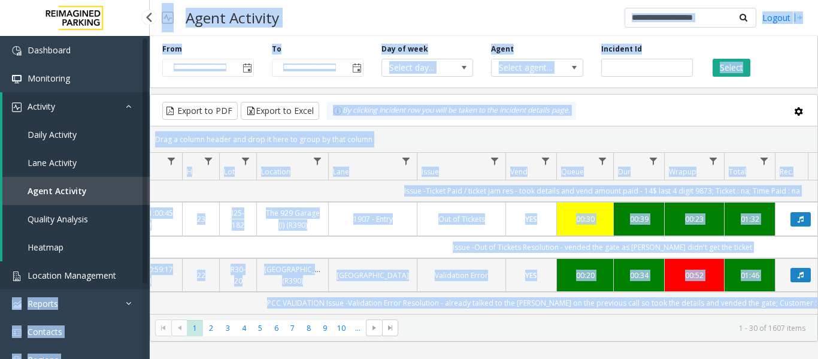
scroll to position [0, 0]
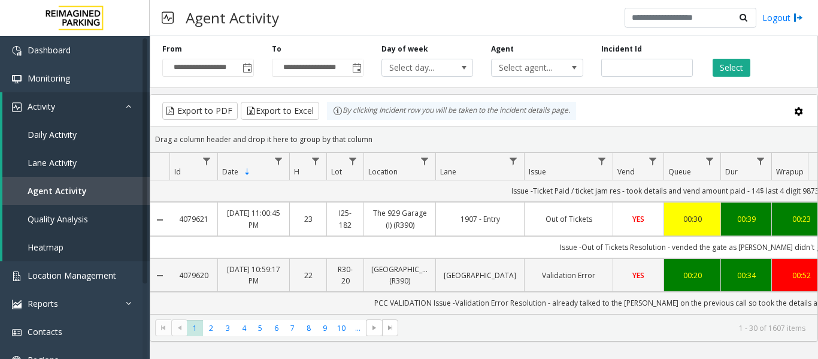
drag, startPoint x: 732, startPoint y: 277, endPoint x: 195, endPoint y: 274, distance: 536.5
click at [195, 348] on td "Issue-Ticket Paid Resolution-took details and vend the gate , and [PERSON_NAME]…" at bounding box center [709, 359] width 1080 height 22
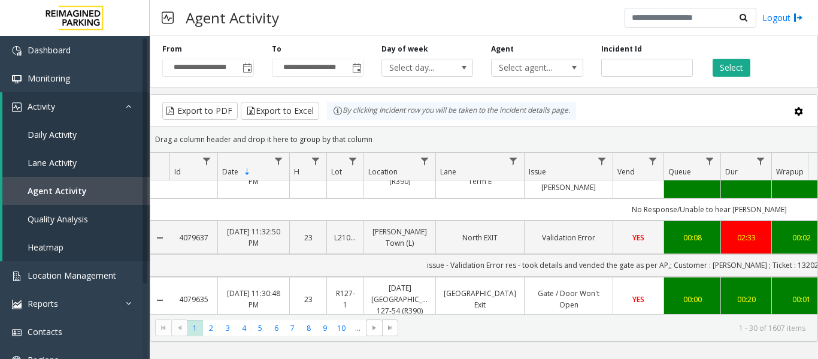
scroll to position [683, 0]
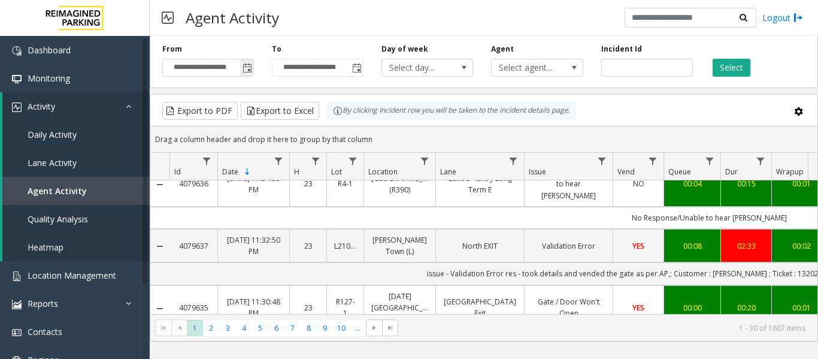
click at [247, 67] on span "Toggle popup" at bounding box center [248, 68] width 10 height 10
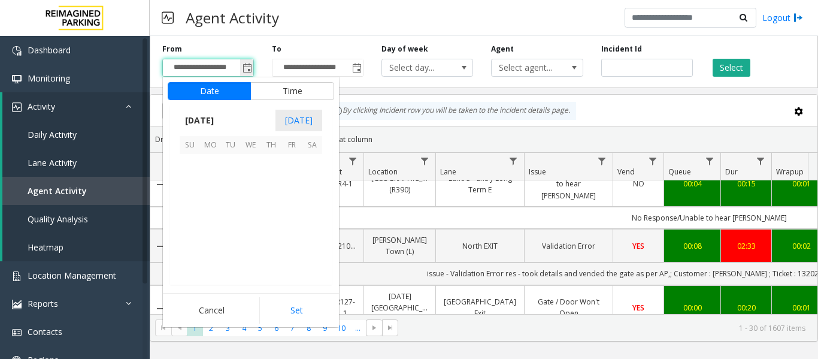
scroll to position [214915, 0]
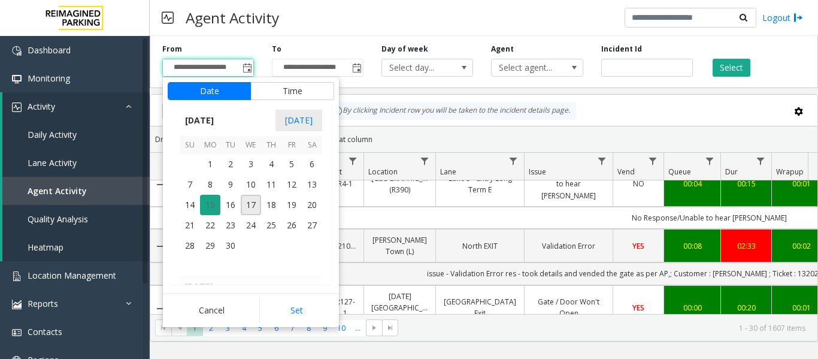
click at [214, 203] on span "15" at bounding box center [210, 205] width 20 height 20
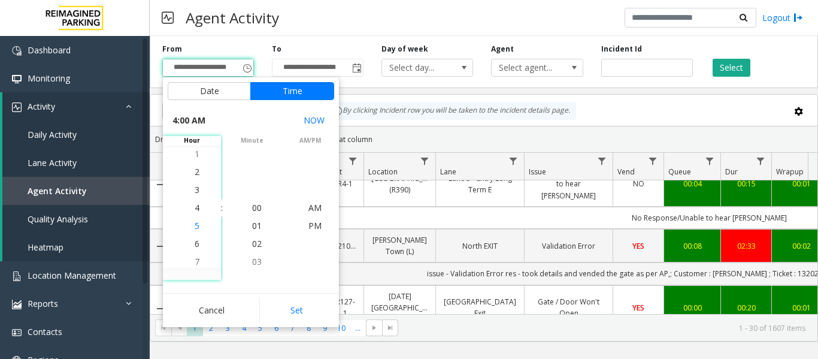
click at [195, 225] on span "5" at bounding box center [197, 225] width 5 height 11
click at [195, 212] on span "5" at bounding box center [197, 207] width 5 height 11
click at [312, 206] on span "AM" at bounding box center [314, 207] width 13 height 11
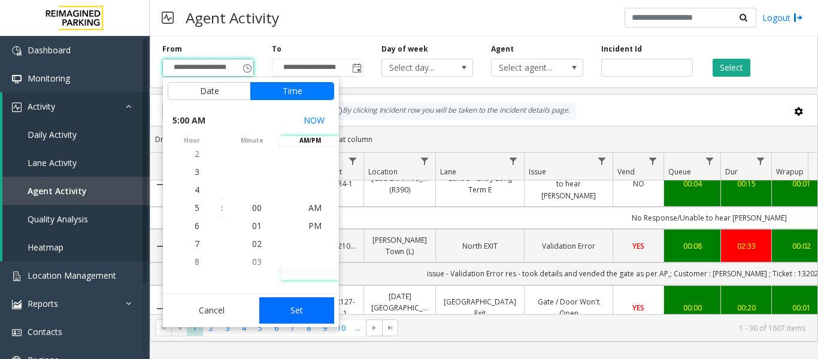
click at [311, 310] on button "Set" at bounding box center [296, 310] width 75 height 26
type input "**********"
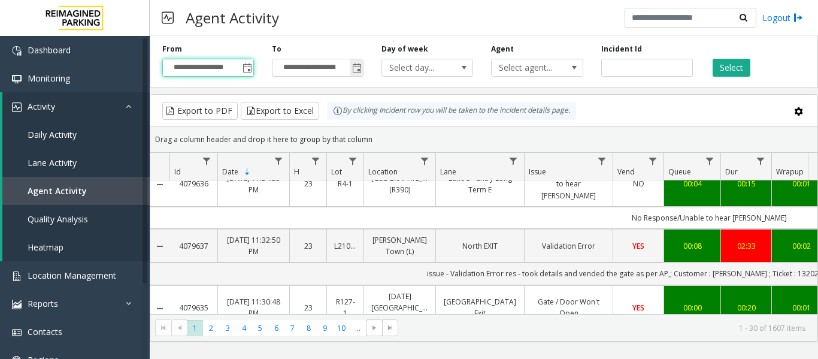
click at [353, 70] on span "Toggle popup" at bounding box center [357, 68] width 10 height 10
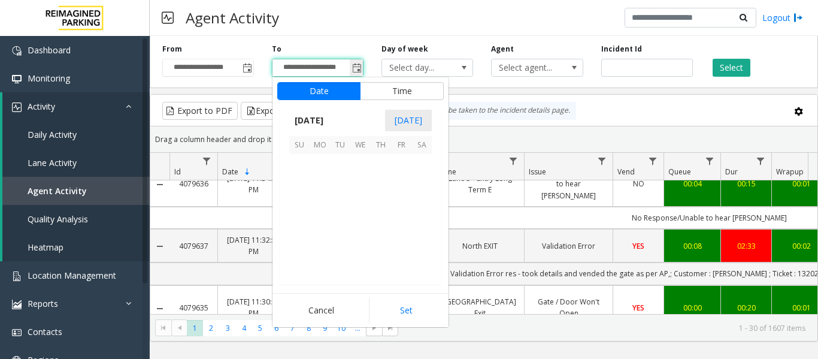
scroll to position [18, 0]
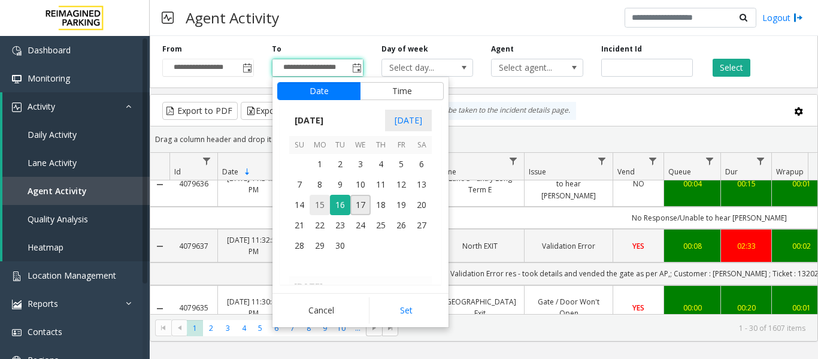
click at [323, 206] on span "15" at bounding box center [320, 205] width 20 height 20
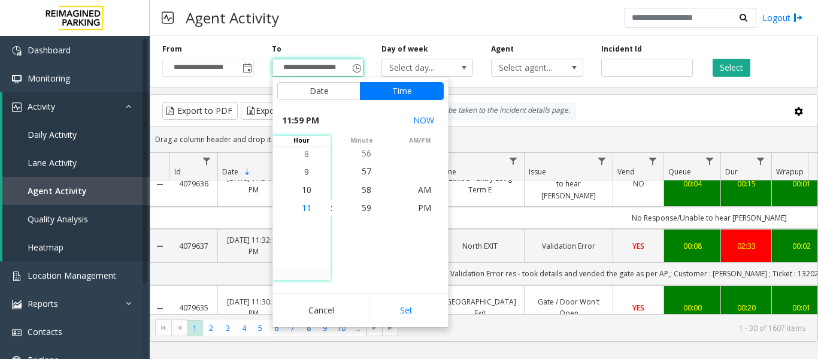
click at [306, 207] on span "11" at bounding box center [307, 207] width 10 height 11
drag, startPoint x: 418, startPoint y: 205, endPoint x: 417, endPoint y: 211, distance: 6.1
click at [419, 205] on span "PM" at bounding box center [424, 207] width 13 height 11
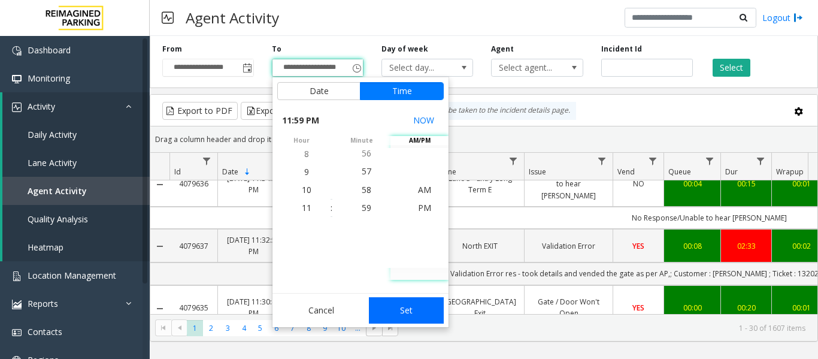
click at [425, 314] on button "Set" at bounding box center [406, 310] width 75 height 26
type input "**********"
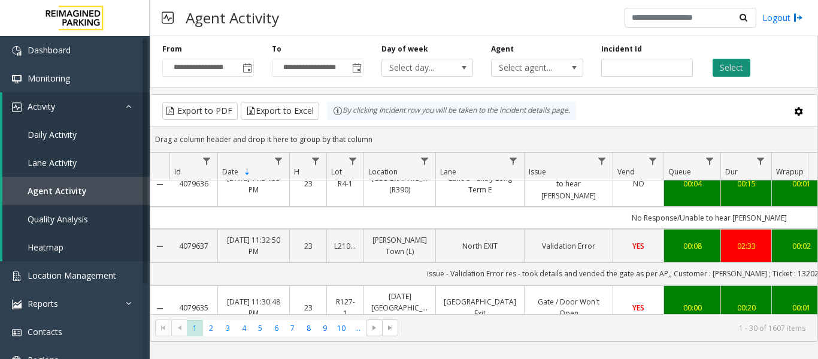
click at [734, 60] on button "Select" at bounding box center [732, 68] width 38 height 18
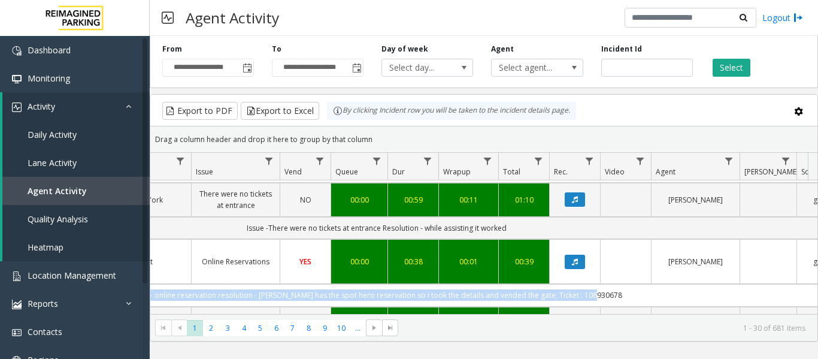
scroll to position [0, 441]
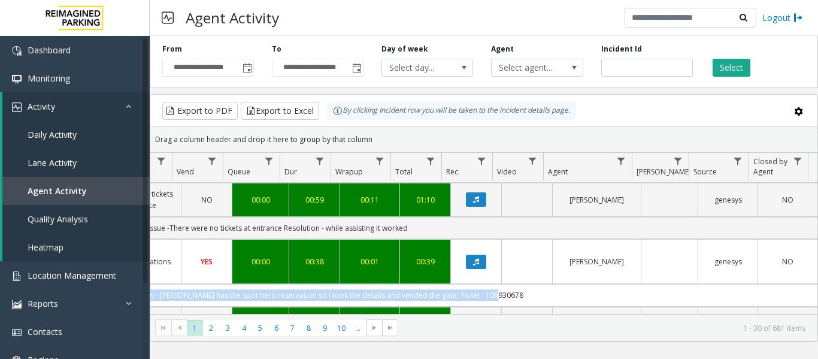
drag, startPoint x: 484, startPoint y: 270, endPoint x: 792, endPoint y: 268, distance: 308.4
click at [792, 284] on td "issue - online reservation resolution - parker has the spot hero reservation so…" at bounding box center [278, 295] width 1080 height 22
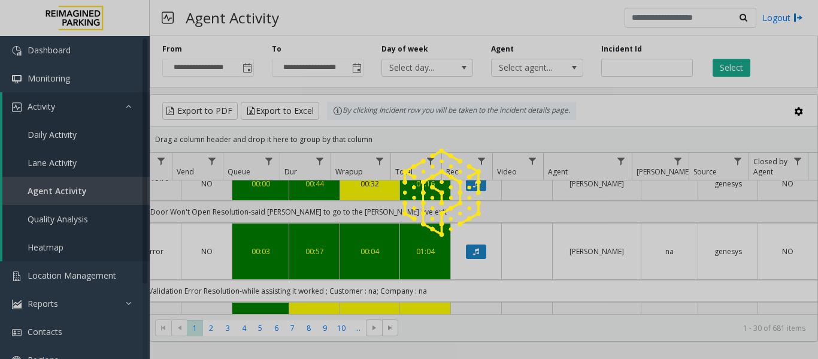
scroll to position [1678, 441]
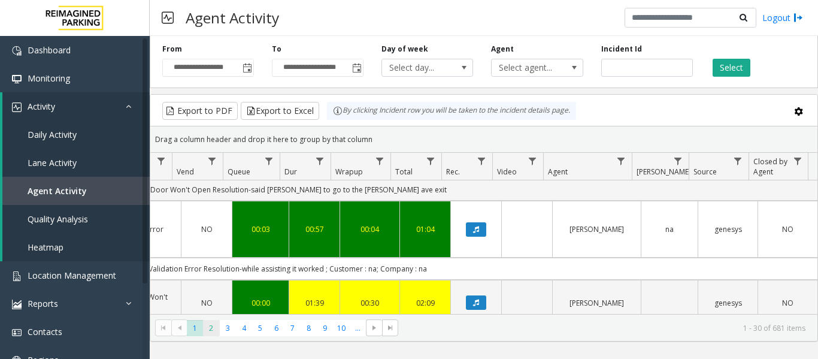
click at [210, 326] on span "2" at bounding box center [211, 328] width 16 height 16
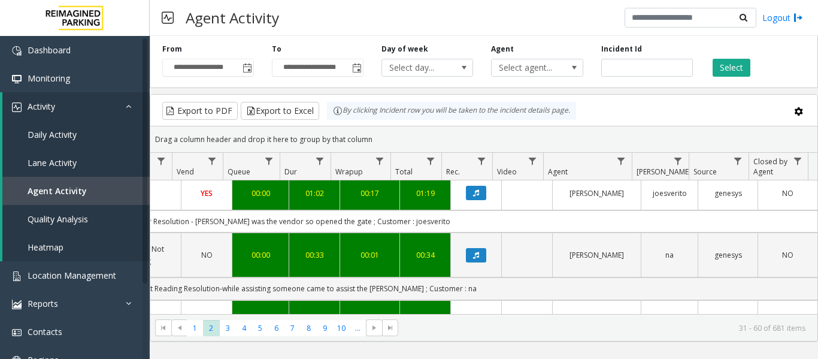
scroll to position [1701, 441]
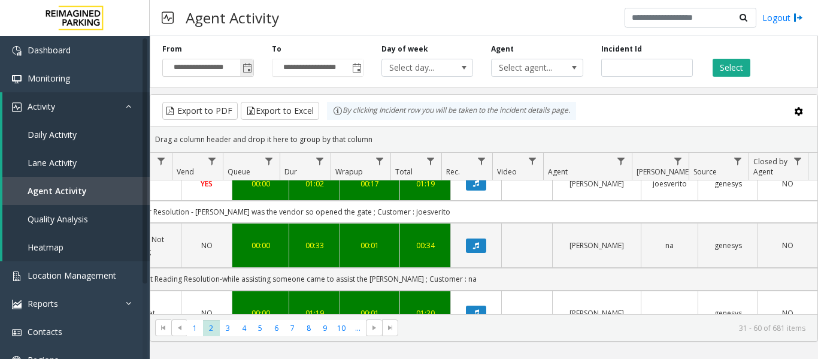
click at [246, 71] on span "Toggle popup" at bounding box center [248, 68] width 10 height 10
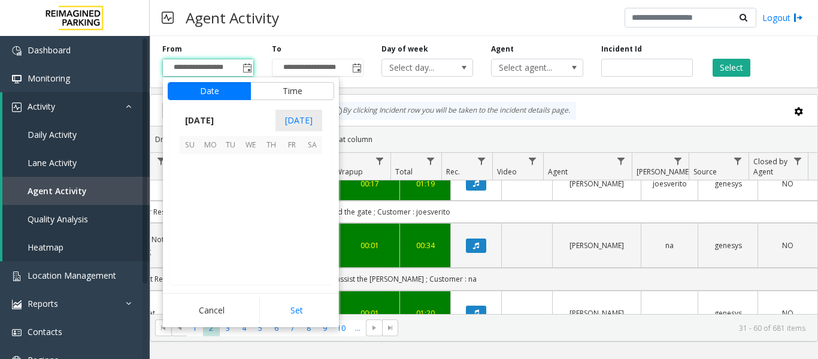
scroll to position [90, 0]
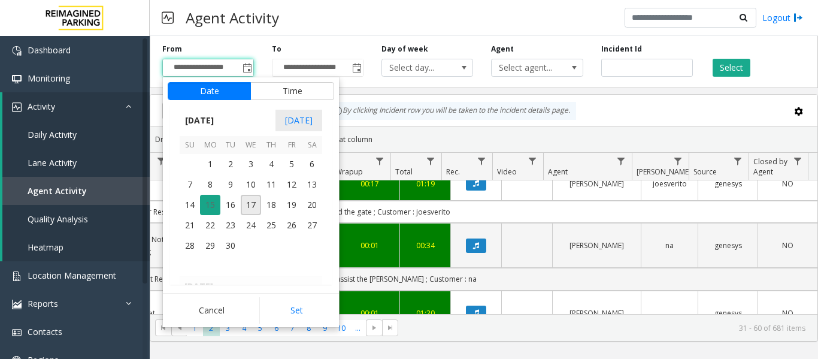
click at [205, 204] on span "15" at bounding box center [210, 205] width 20 height 20
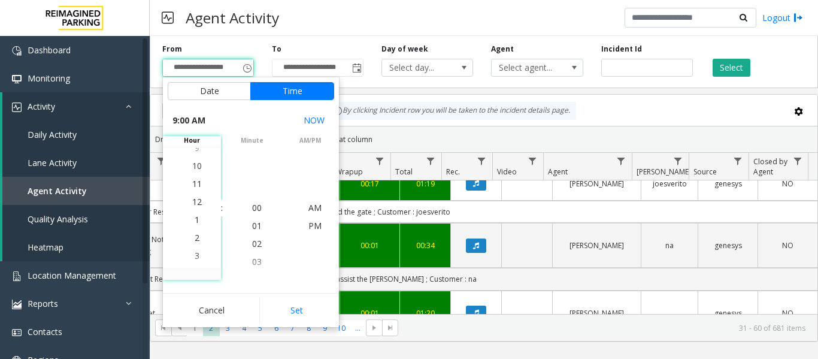
scroll to position [0, 0]
click at [196, 213] on li "1" at bounding box center [197, 208] width 42 height 18
click at [315, 208] on span "PM" at bounding box center [314, 207] width 13 height 11
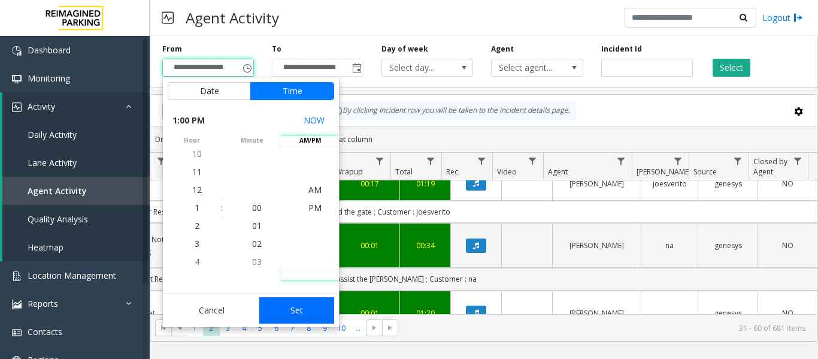
click at [307, 306] on button "Set" at bounding box center [296, 310] width 75 height 26
type input "**********"
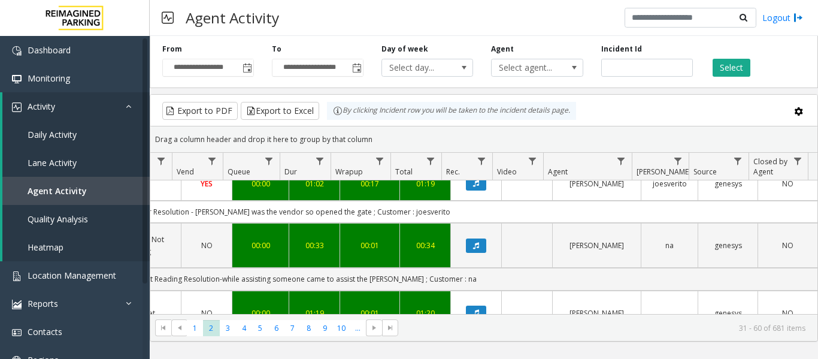
click at [750, 66] on div "Select" at bounding box center [757, 60] width 110 height 33
click at [745, 68] on button "Select" at bounding box center [732, 68] width 38 height 18
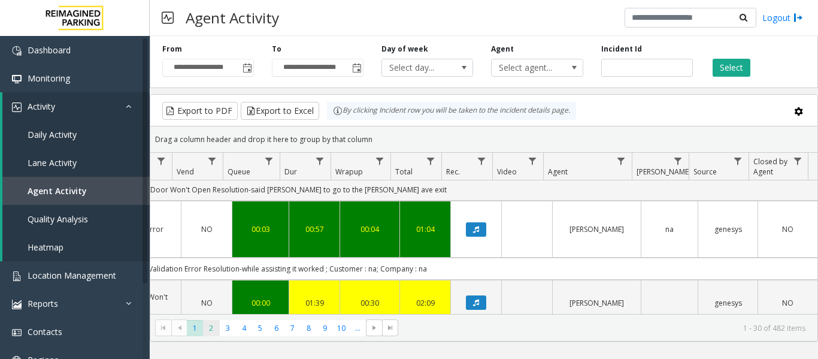
click at [213, 329] on span "2" at bounding box center [211, 328] width 16 height 16
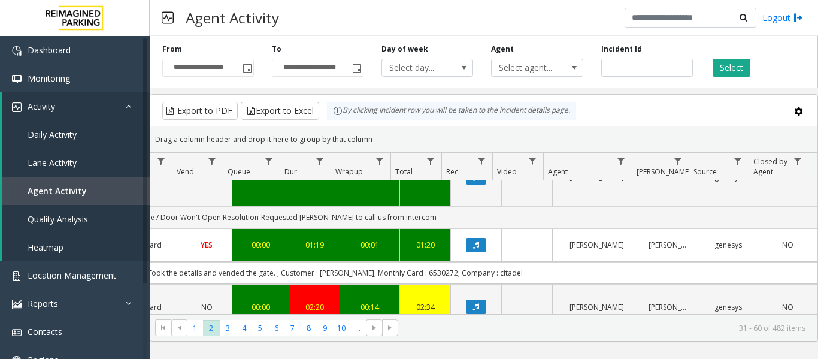
scroll to position [1521, 441]
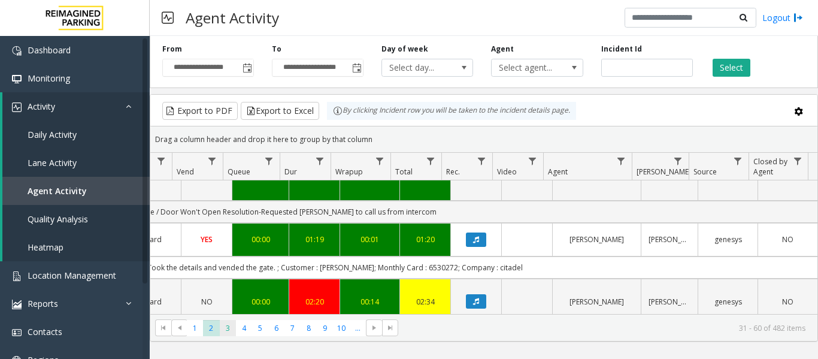
click at [229, 325] on span "3" at bounding box center [228, 328] width 16 height 16
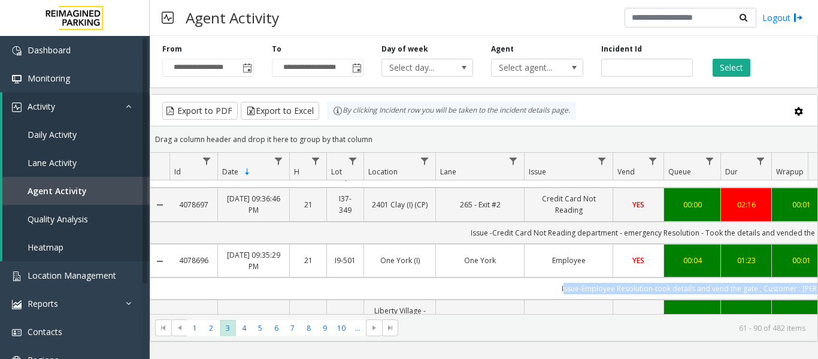
drag, startPoint x: 408, startPoint y: 273, endPoint x: 573, endPoint y: 279, distance: 165.4
click at [573, 279] on td "Issue-Employee Resolution-took details and vend the gate ; Customer : Marat" at bounding box center [709, 288] width 1080 height 22
click at [566, 277] on td "Issue-Employee Resolution-took details and vend the gate ; Customer : Marat" at bounding box center [709, 288] width 1080 height 22
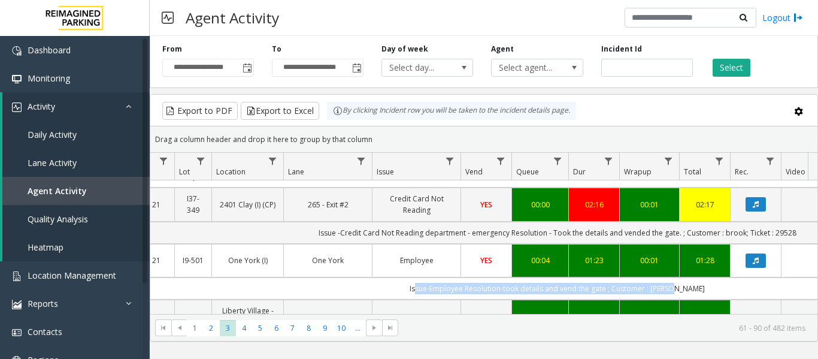
scroll to position [0, 219]
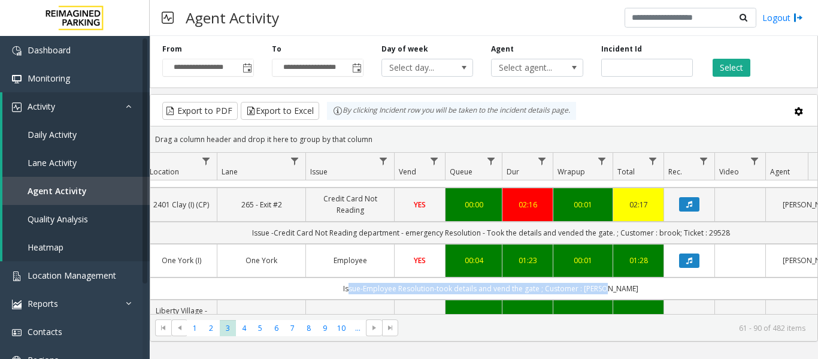
drag, startPoint x: 582, startPoint y: 277, endPoint x: 723, endPoint y: 278, distance: 140.7
click at [723, 278] on td "Issue-Employee Resolution-took details and vend the gate ; Customer : Marat" at bounding box center [491, 288] width 1080 height 22
click at [690, 254] on button "Data table" at bounding box center [689, 260] width 20 height 14
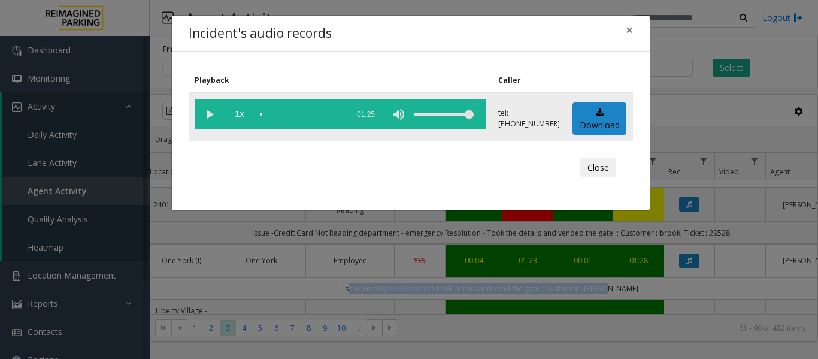
click at [212, 117] on vg-play-pause at bounding box center [210, 114] width 30 height 30
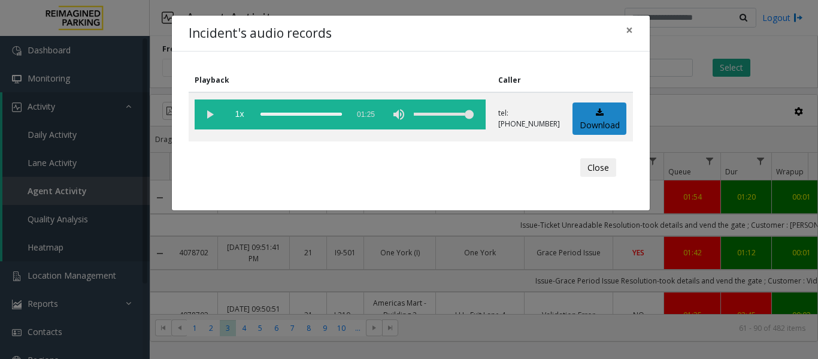
scroll to position [419, 219]
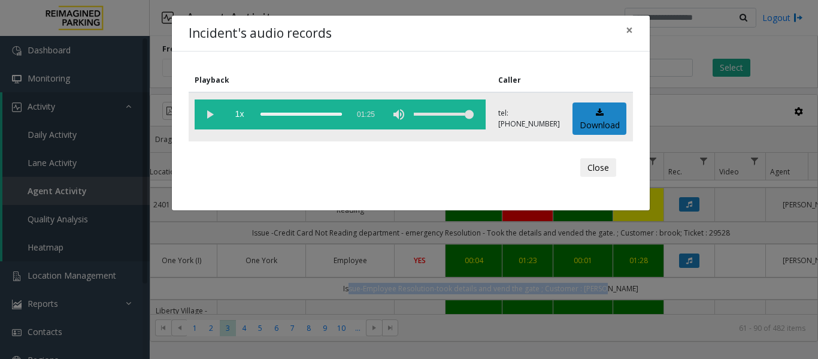
click at [278, 110] on div "scrub bar" at bounding box center [300, 114] width 81 height 30
click at [212, 114] on vg-play-pause at bounding box center [210, 114] width 30 height 30
click at [587, 165] on button "Close" at bounding box center [598, 167] width 36 height 19
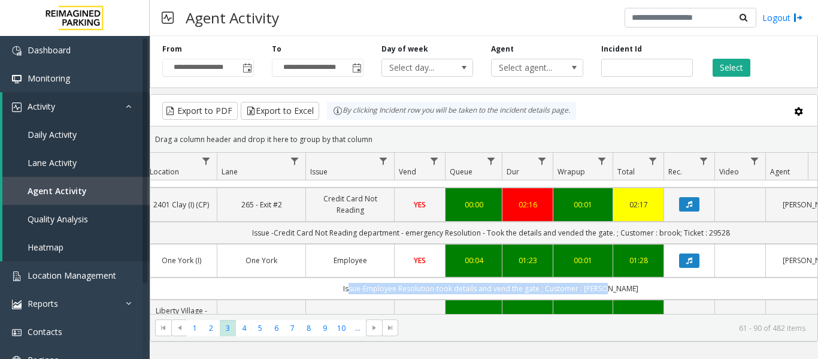
click at [641, 277] on td "Issue-Employee Resolution-took details and vend the gate ; Customer : Marat" at bounding box center [491, 288] width 1080 height 22
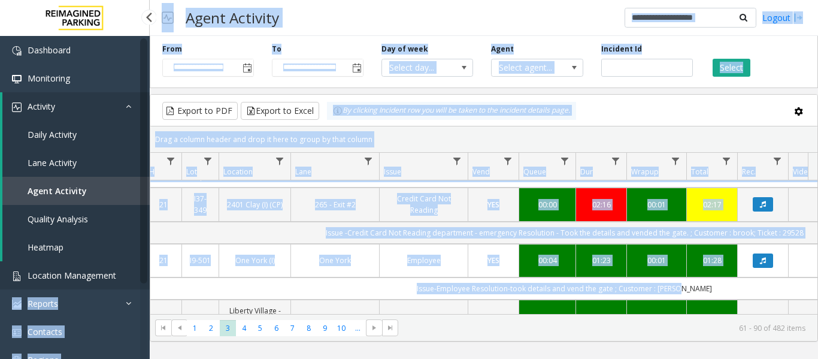
scroll to position [0, 0]
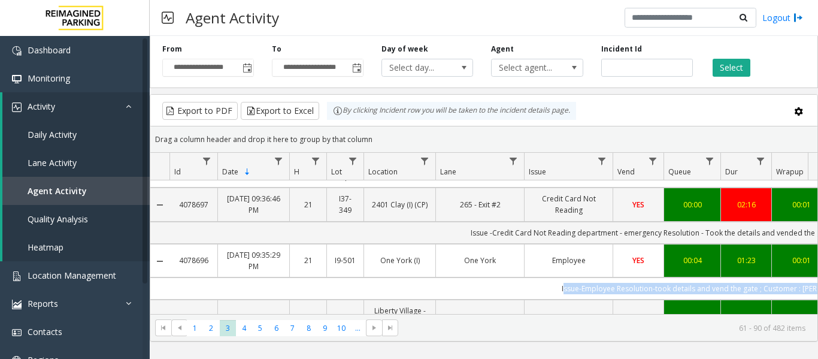
drag, startPoint x: 641, startPoint y: 277, endPoint x: 192, endPoint y: 269, distance: 448.6
click at [192, 277] on td "Issue-Employee Resolution-took details and vend the gate ; Customer : Marat" at bounding box center [709, 288] width 1080 height 22
click at [552, 277] on td "Issue-Employee Resolution-took details and vend the gate ; Customer : Marat" at bounding box center [709, 288] width 1080 height 22
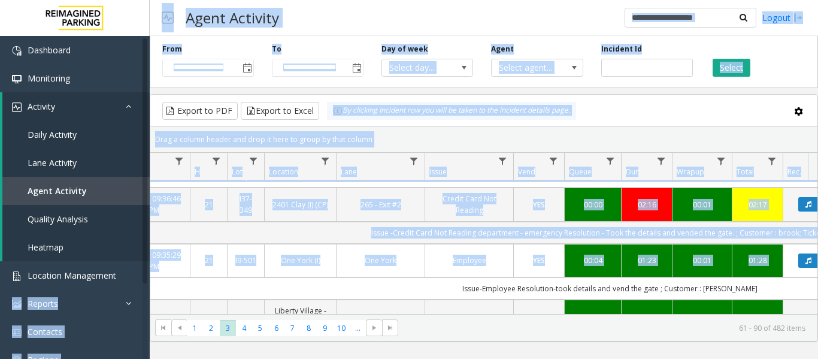
scroll to position [0, 52]
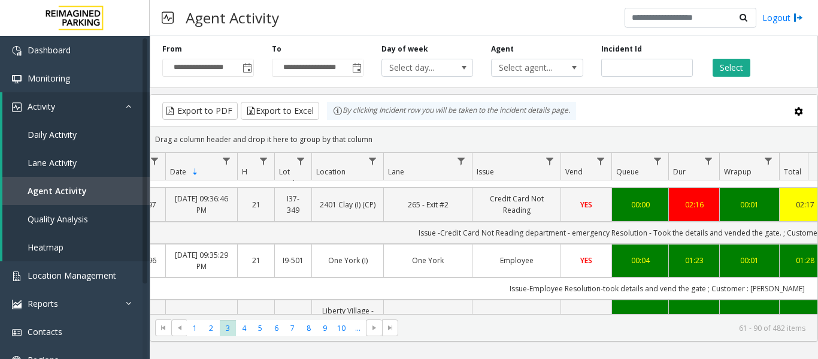
drag, startPoint x: 577, startPoint y: 275, endPoint x: 503, endPoint y: 273, distance: 74.3
click at [503, 277] on td "Issue-Employee Resolution-took details and vend the gate ; Customer : Marat" at bounding box center [657, 288] width 1080 height 22
click at [477, 260] on td "Employee" at bounding box center [516, 261] width 89 height 34
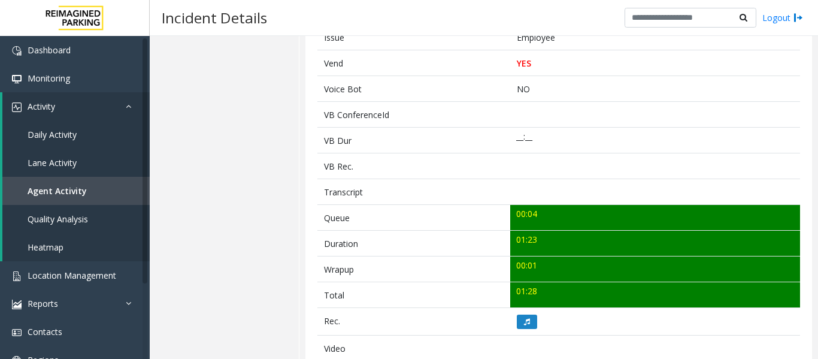
scroll to position [419, 0]
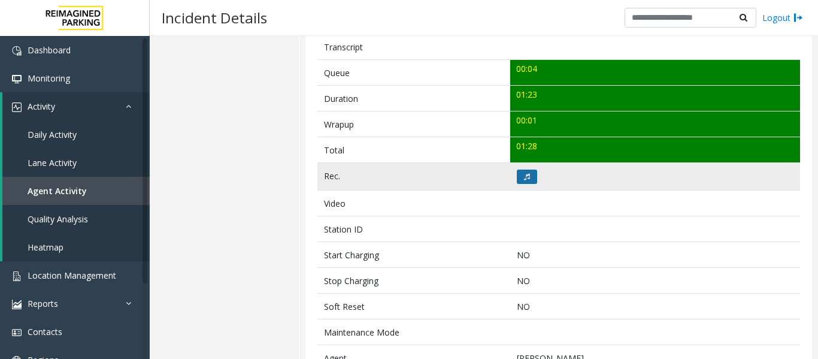
click at [526, 176] on icon at bounding box center [527, 176] width 6 height 7
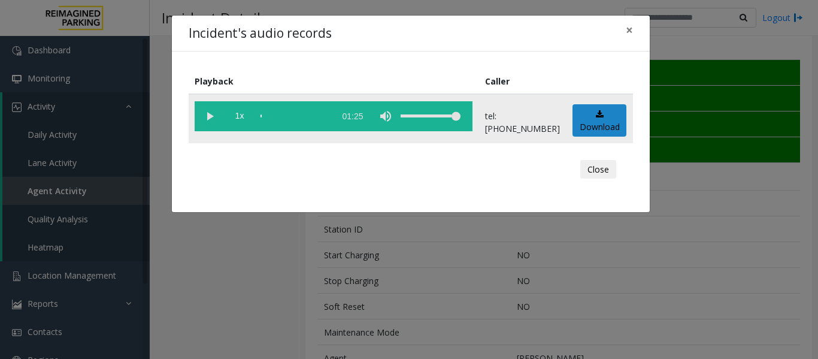
click at [205, 116] on vg-play-pause at bounding box center [210, 116] width 30 height 30
click at [271, 114] on div "scrub bar" at bounding box center [294, 116] width 68 height 30
click at [579, 168] on div "Close" at bounding box center [411, 169] width 428 height 36
click at [590, 168] on button "Close" at bounding box center [598, 169] width 36 height 19
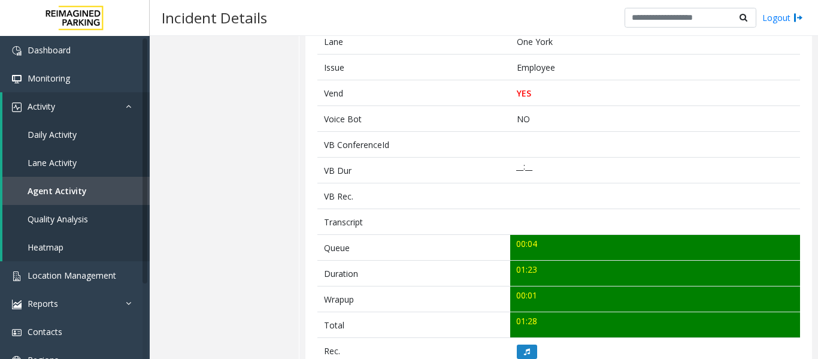
scroll to position [240, 0]
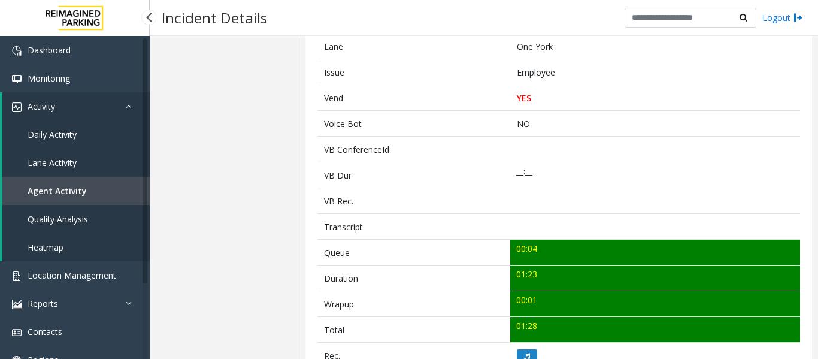
click at [78, 198] on link "Agent Activity" at bounding box center [75, 191] width 147 height 28
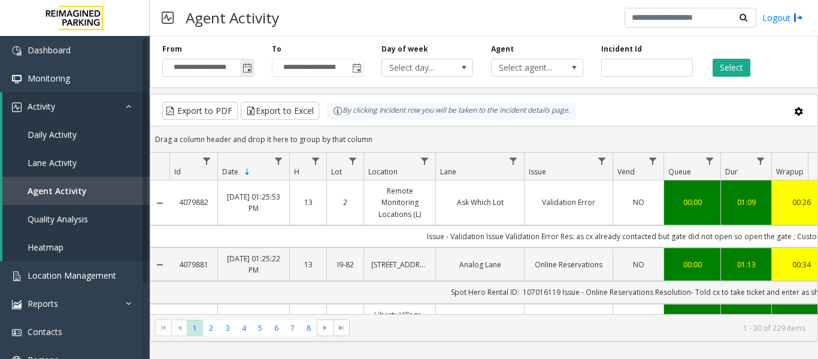
click at [249, 70] on span "Toggle popup" at bounding box center [248, 68] width 10 height 10
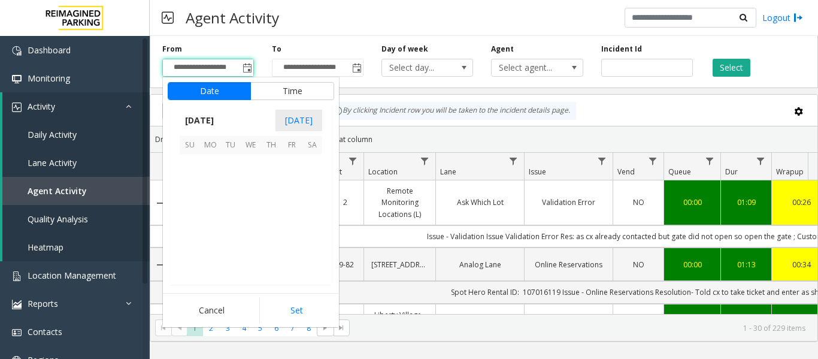
scroll to position [214915, 0]
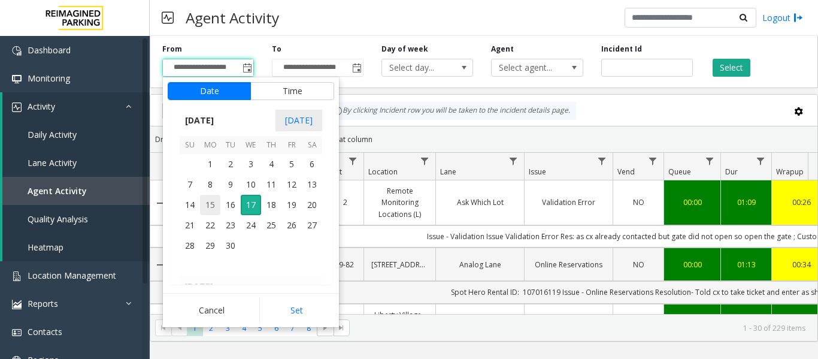
click at [206, 204] on span "15" at bounding box center [210, 205] width 20 height 20
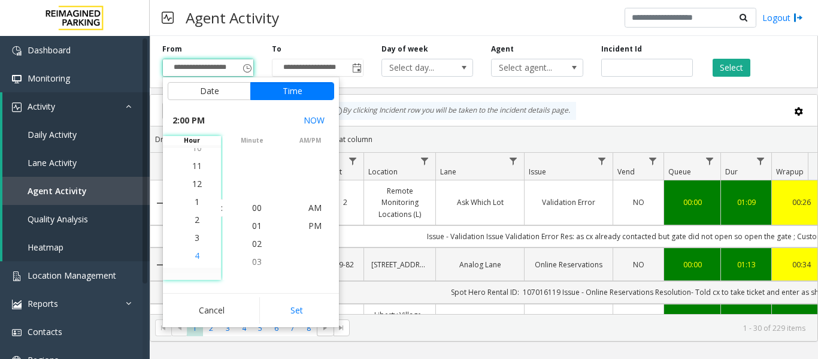
scroll to position [18, 0]
click at [196, 230] on li "3" at bounding box center [197, 226] width 42 height 18
click at [196, 230] on li "4" at bounding box center [197, 226] width 42 height 18
click at [317, 208] on span "PM" at bounding box center [314, 207] width 13 height 11
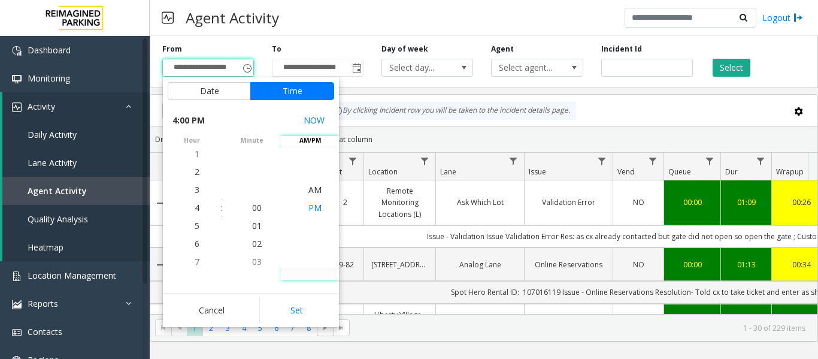
click at [314, 213] on span "PM" at bounding box center [314, 207] width 13 height 11
click at [293, 311] on button "Set" at bounding box center [296, 310] width 75 height 26
type input "**********"
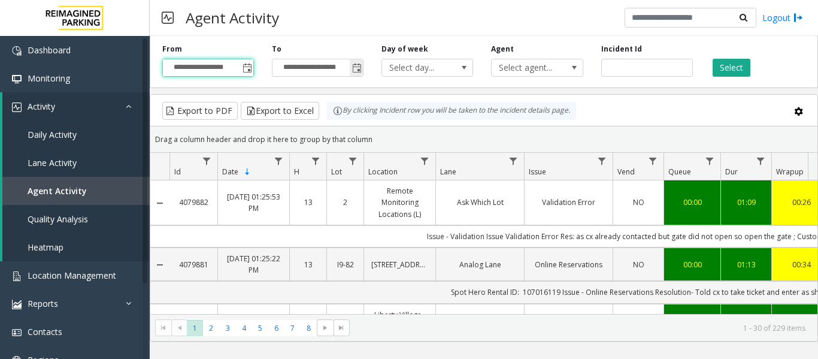
click at [355, 66] on span "Toggle popup" at bounding box center [357, 68] width 10 height 10
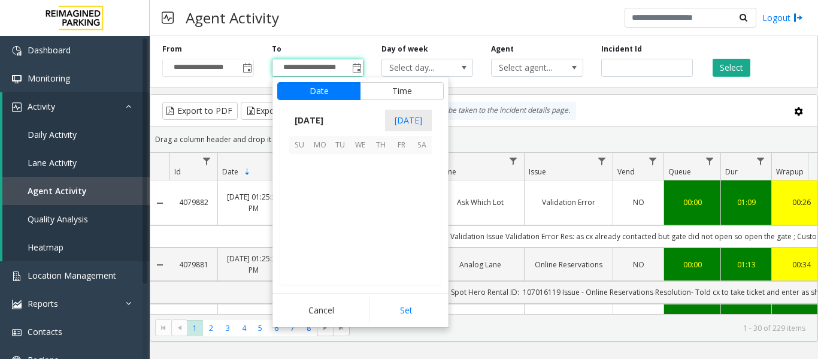
scroll to position [18, 0]
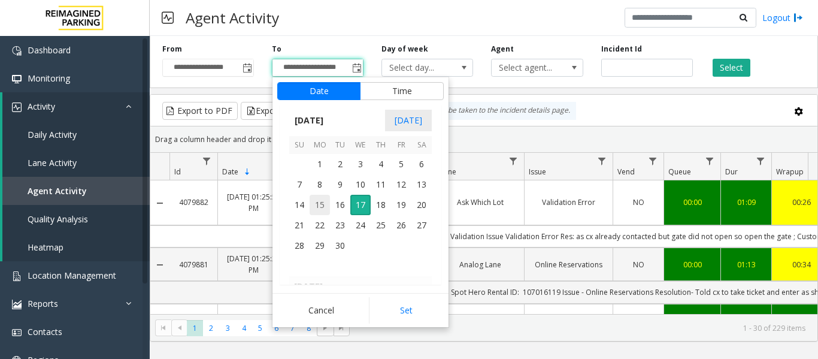
click at [322, 206] on span "15" at bounding box center [320, 205] width 20 height 20
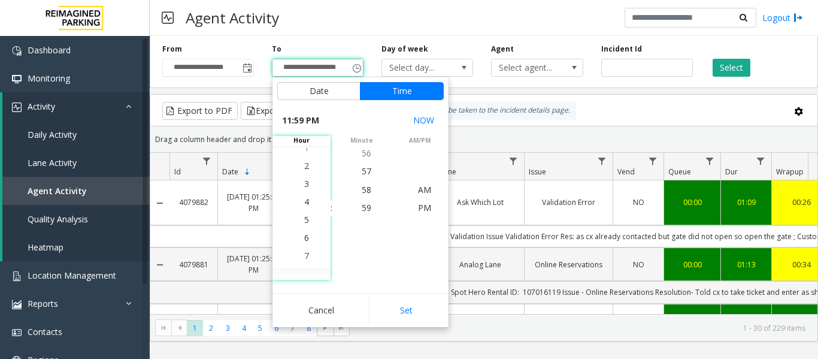
scroll to position [287, 0]
click at [302, 240] on span "10" at bounding box center [307, 243] width 10 height 11
click at [425, 208] on span "PM" at bounding box center [424, 207] width 13 height 11
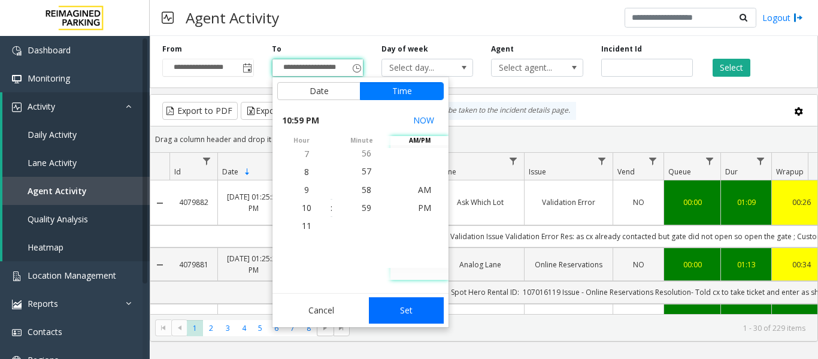
click at [419, 307] on button "Set" at bounding box center [406, 310] width 75 height 26
type input "**********"
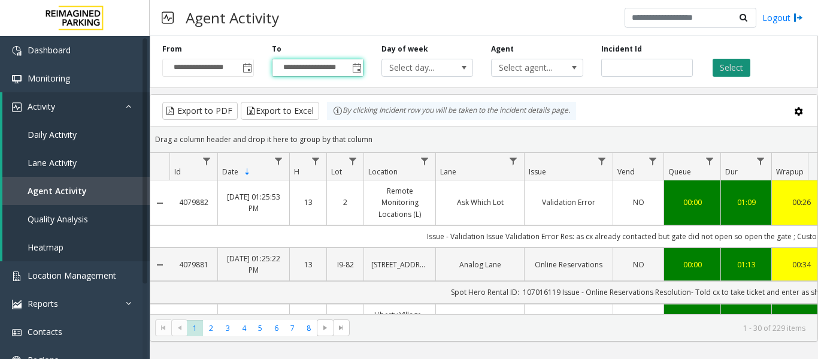
click at [734, 68] on button "Select" at bounding box center [732, 68] width 38 height 18
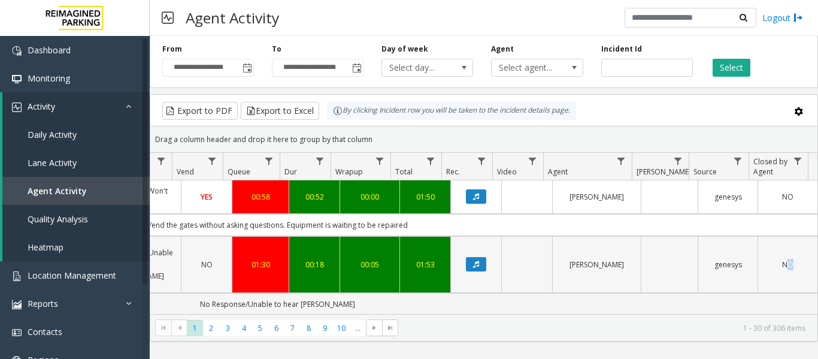
drag, startPoint x: 674, startPoint y: 288, endPoint x: 757, endPoint y: 277, distance: 84.0
click at [620, 158] on span "Data table" at bounding box center [621, 161] width 10 height 10
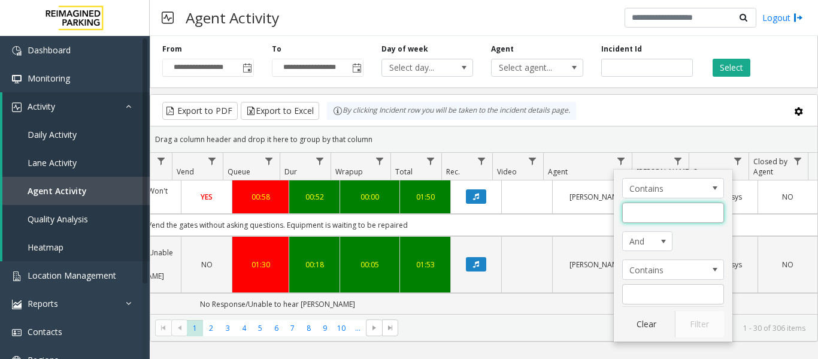
click at [637, 217] on input "Agent Filter" at bounding box center [673, 212] width 102 height 20
type input "*****"
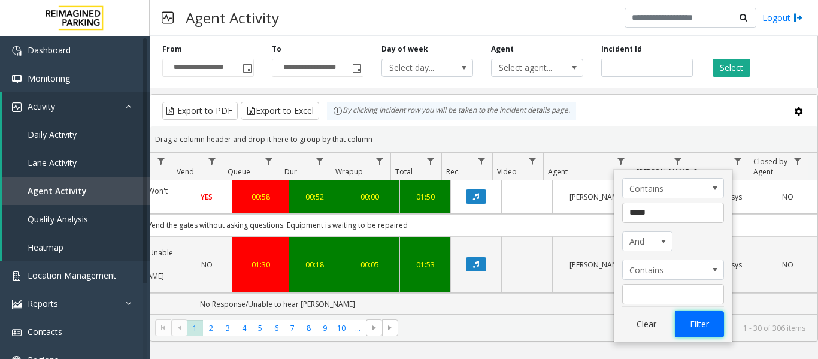
click at [698, 315] on button "Filter" at bounding box center [699, 324] width 49 height 26
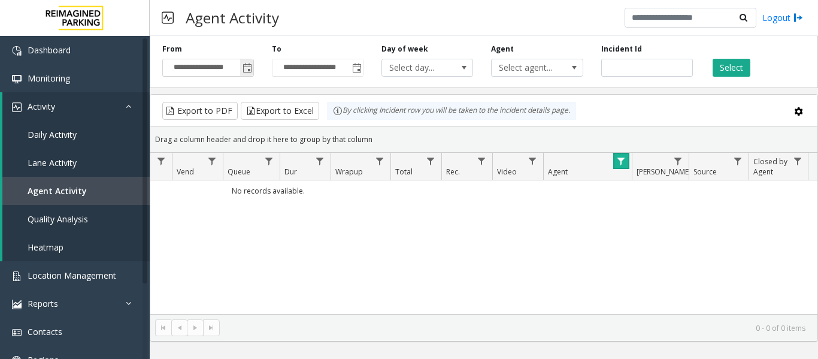
click at [250, 65] on span "Toggle popup" at bounding box center [248, 68] width 10 height 10
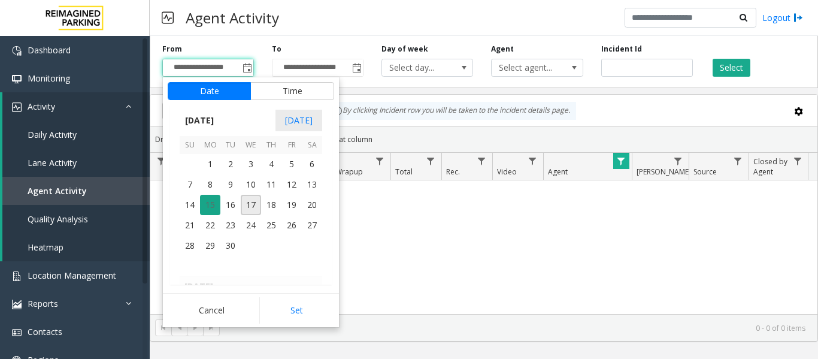
click at [211, 201] on span "15" at bounding box center [210, 205] width 20 height 20
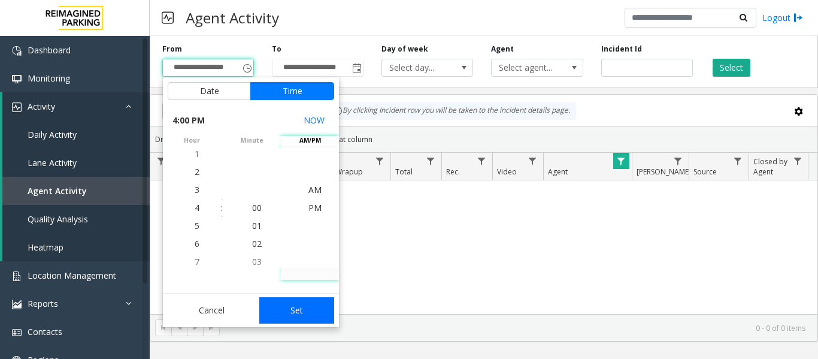
click at [314, 302] on button "Set" at bounding box center [296, 310] width 75 height 26
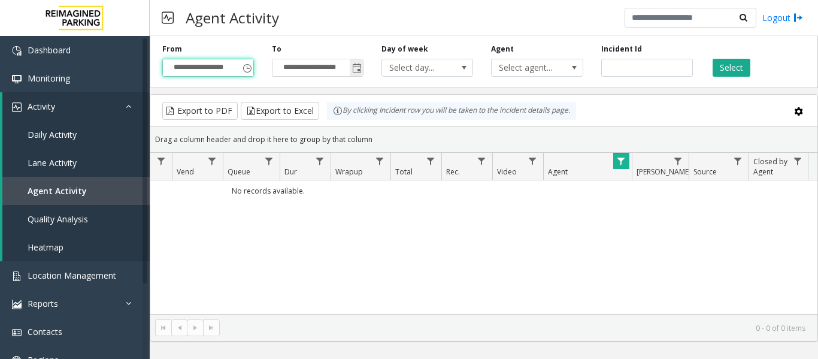
click at [359, 68] on span "Toggle popup" at bounding box center [357, 68] width 10 height 10
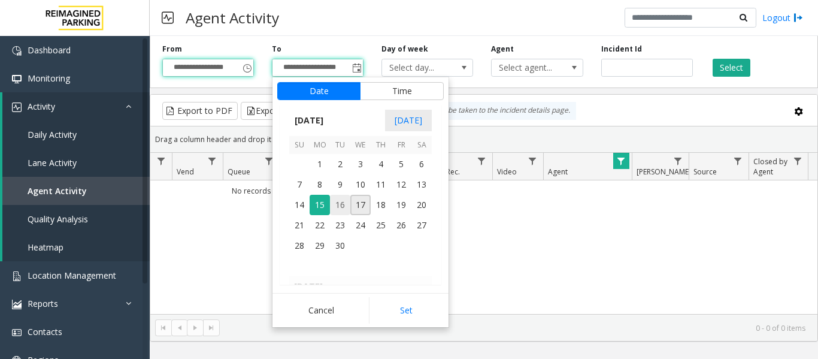
click at [344, 206] on span "16" at bounding box center [340, 205] width 20 height 20
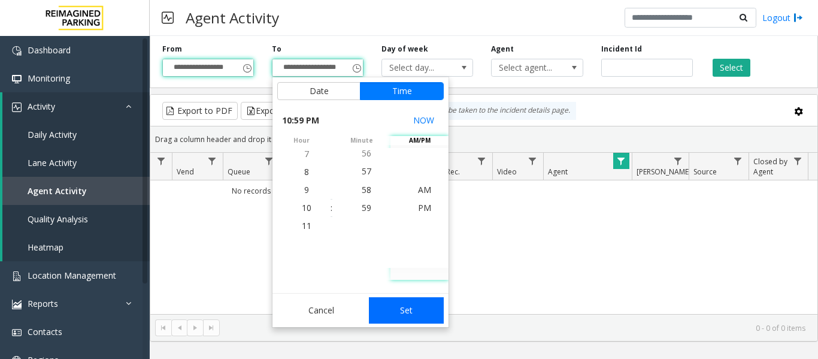
click at [413, 316] on button "Set" at bounding box center [406, 310] width 75 height 26
type input "**********"
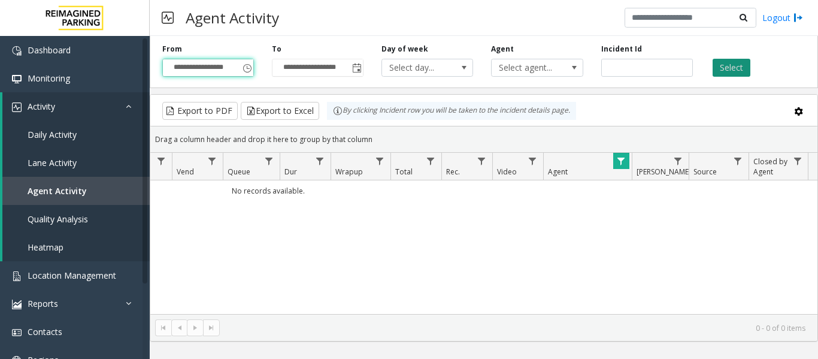
click at [738, 62] on button "Select" at bounding box center [732, 68] width 38 height 18
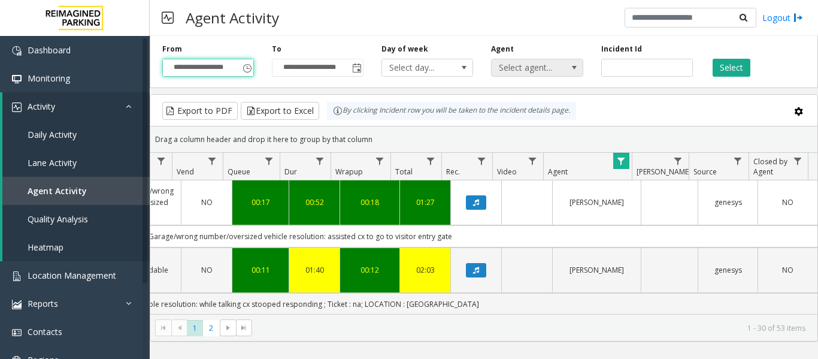
click at [546, 72] on span "Select agent..." at bounding box center [528, 67] width 72 height 17
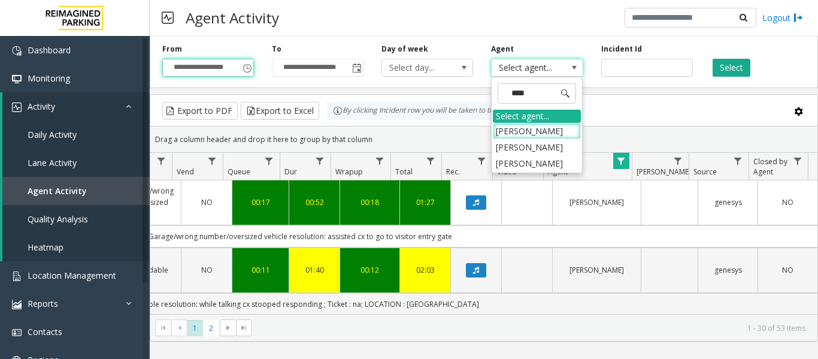
type input "*****"
click at [538, 127] on li "Samar Pratap Singh" at bounding box center [537, 131] width 88 height 16
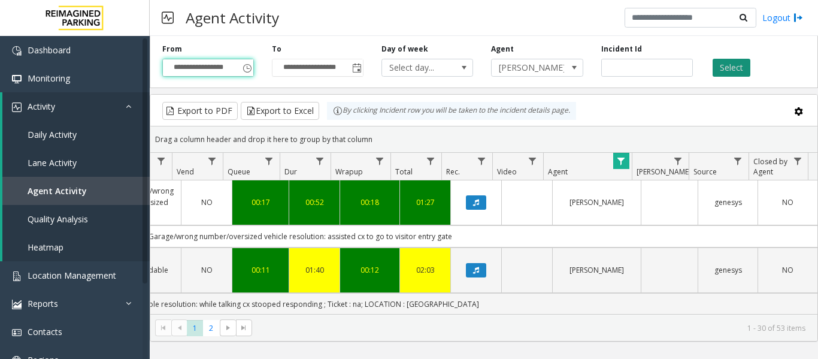
click at [722, 66] on button "Select" at bounding box center [732, 68] width 38 height 18
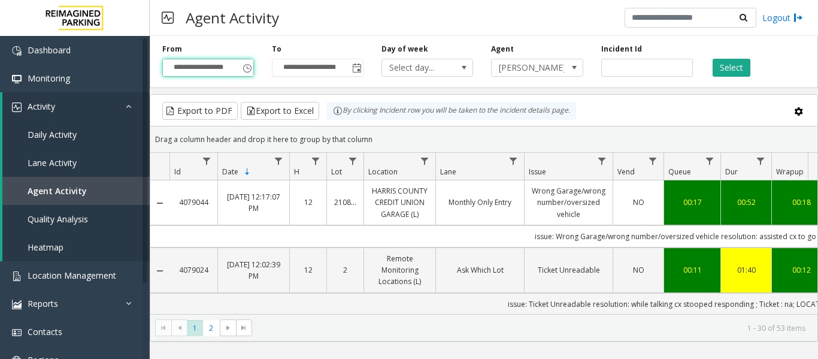
drag, startPoint x: 469, startPoint y: 231, endPoint x: 214, endPoint y: 232, distance: 255.1
click at [214, 232] on td "issue: Wrong Garage/wrong number/oversized vehicle resolution: assisted cx to g…" at bounding box center [709, 236] width 1080 height 22
click at [507, 234] on td "issue: Wrong Garage/wrong number/oversized vehicle resolution: assisted cx to g…" at bounding box center [709, 236] width 1080 height 22
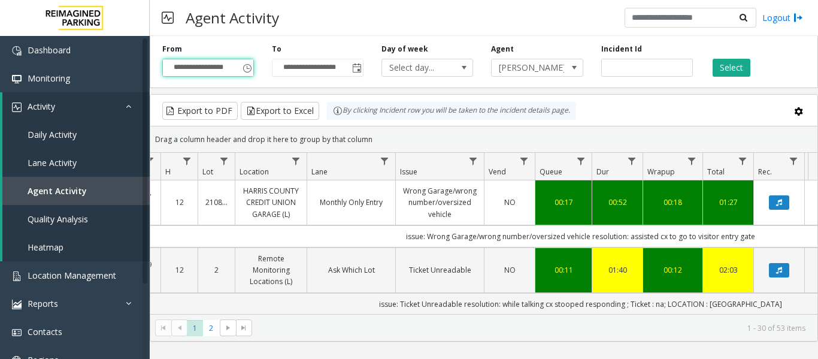
drag, startPoint x: 538, startPoint y: 237, endPoint x: 774, endPoint y: 242, distance: 236.0
click at [774, 242] on td "issue: Wrong Garage/wrong number/oversized vehicle resolution: assisted cx to g…" at bounding box center [581, 236] width 1080 height 22
click at [784, 197] on button "Data table" at bounding box center [779, 202] width 20 height 14
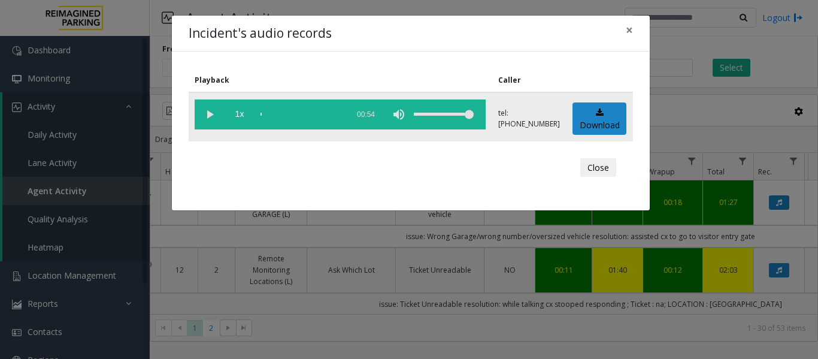
click at [204, 114] on vg-play-pause at bounding box center [210, 114] width 30 height 30
click at [597, 164] on button "Close" at bounding box center [598, 167] width 36 height 19
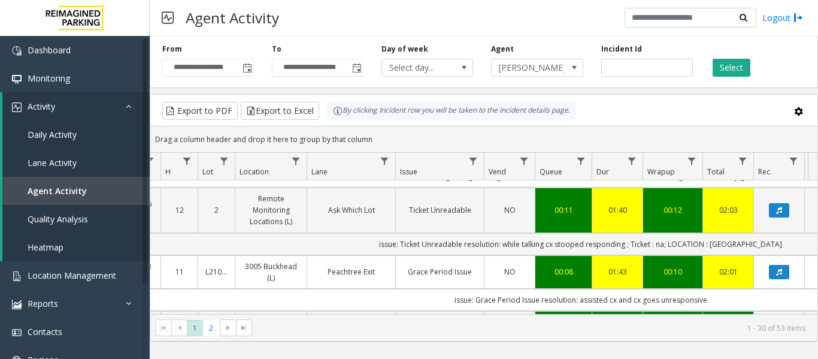
scroll to position [120, 129]
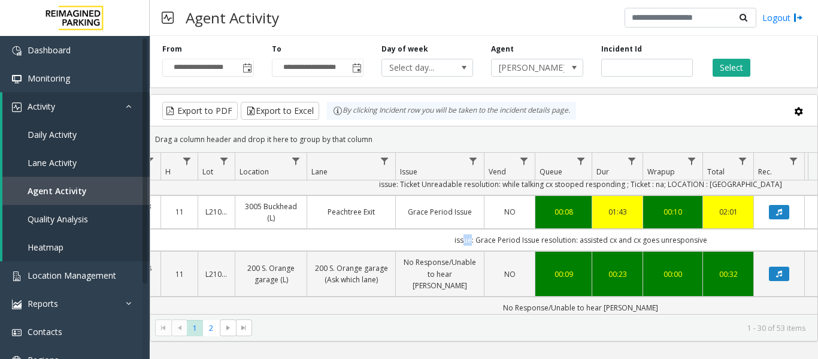
drag, startPoint x: 463, startPoint y: 237, endPoint x: 468, endPoint y: 229, distance: 9.7
click at [468, 229] on td "issue: Grace Period Issue resolution: assisted cx and cx goes unresponsive" at bounding box center [581, 240] width 1080 height 22
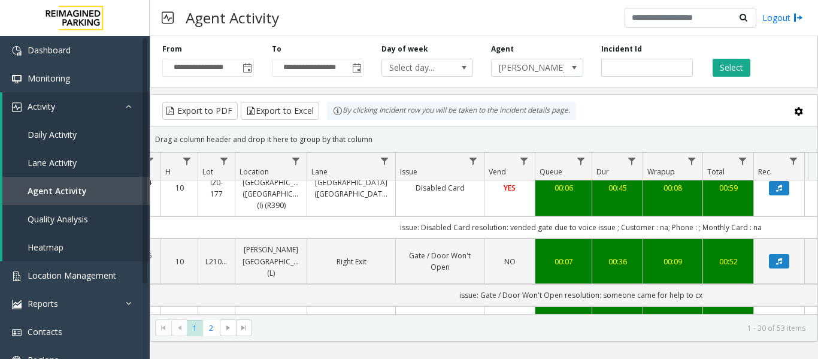
scroll to position [659, 129]
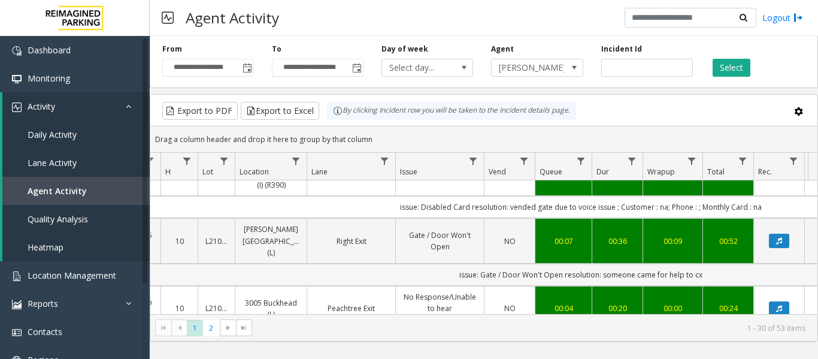
drag, startPoint x: 458, startPoint y: 248, endPoint x: 768, endPoint y: 243, distance: 309.6
click at [768, 263] on td "issue: Gate / Door Won't Open resolution: someone came for help to cx" at bounding box center [581, 274] width 1080 height 22
click at [781, 237] on icon "Data table" at bounding box center [779, 240] width 6 height 7
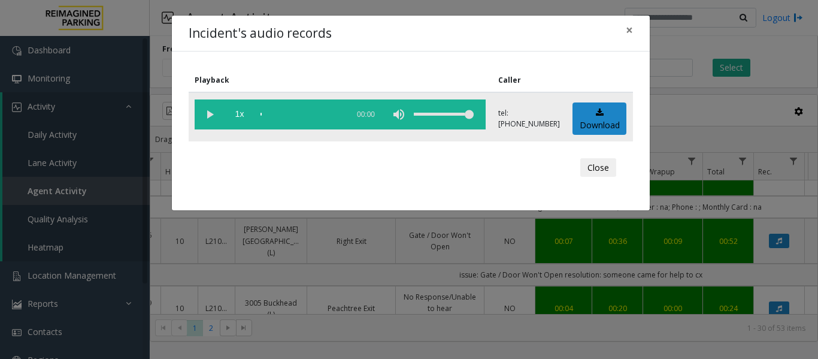
click at [211, 113] on vg-play-pause at bounding box center [210, 114] width 30 height 30
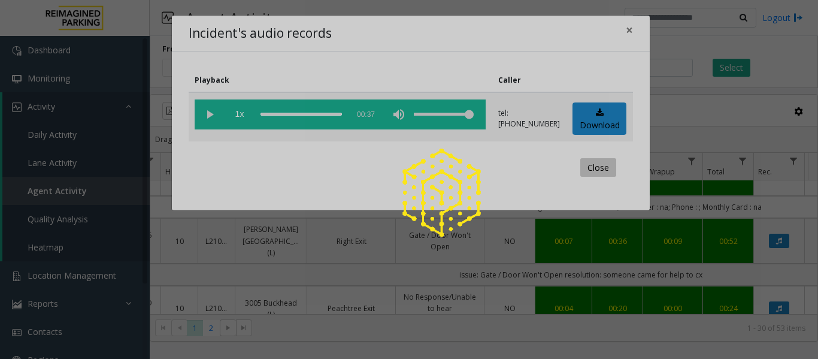
click at [602, 171] on div at bounding box center [409, 179] width 818 height 359
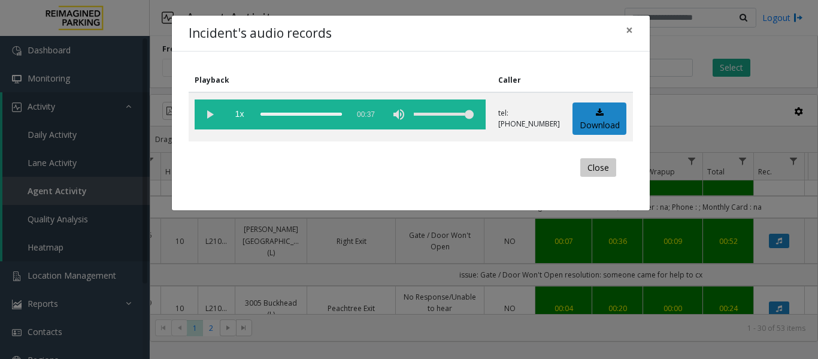
click at [602, 171] on button "Close" at bounding box center [598, 167] width 36 height 19
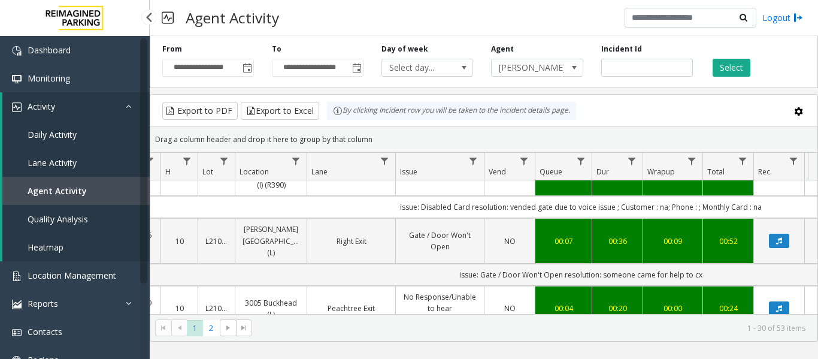
scroll to position [0, 0]
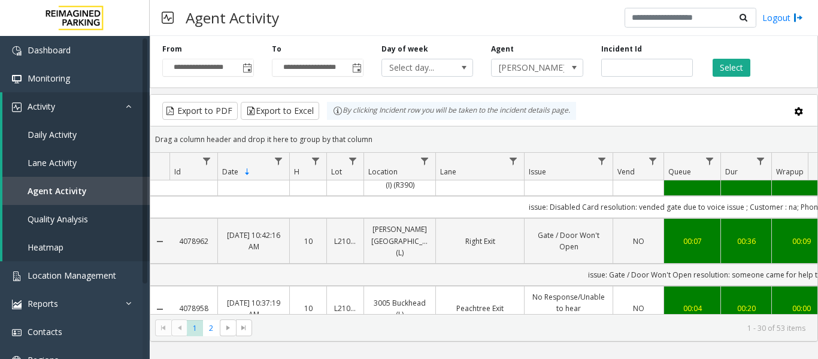
drag, startPoint x: 711, startPoint y: 253, endPoint x: 166, endPoint y: 246, distance: 545.0
click at [166, 263] on tr "issue: Gate / Door Won't Open resolution: someone came for help to cx" at bounding box center [699, 274] width 1099 height 22
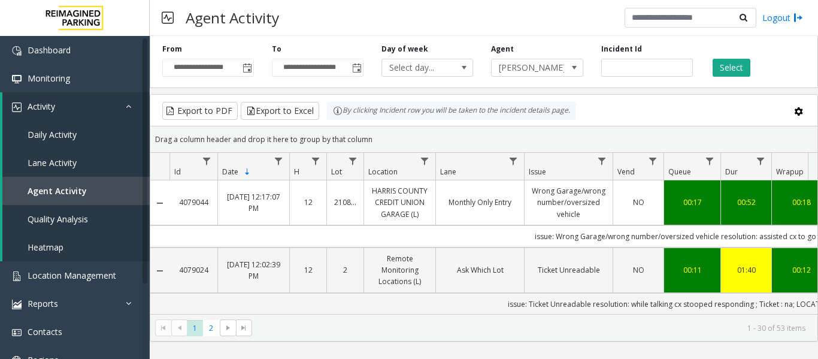
scroll to position [659, 0]
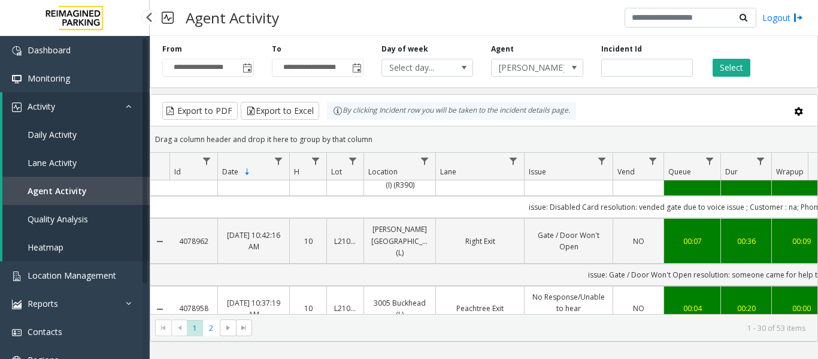
click at [22, 199] on link "Agent Activity" at bounding box center [75, 191] width 147 height 28
click at [28, 191] on span "Agent Activity" at bounding box center [57, 190] width 59 height 11
click at [73, 199] on link "Agent Activity" at bounding box center [75, 191] width 147 height 28
click at [75, 190] on span "Agent Activity" at bounding box center [57, 190] width 59 height 11
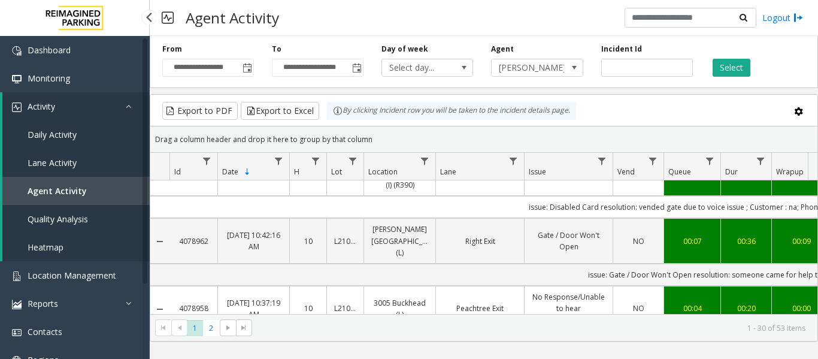
click at [75, 190] on span "Agent Activity" at bounding box center [57, 190] width 59 height 11
click at [247, 71] on span "Toggle popup" at bounding box center [248, 68] width 10 height 10
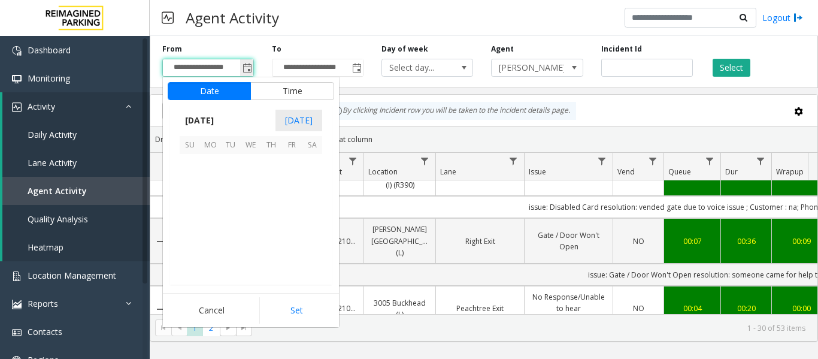
scroll to position [18, 0]
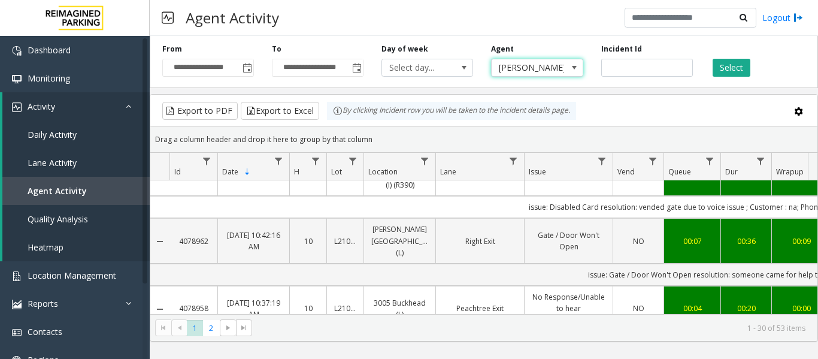
click at [526, 62] on span "[PERSON_NAME]" at bounding box center [528, 67] width 72 height 17
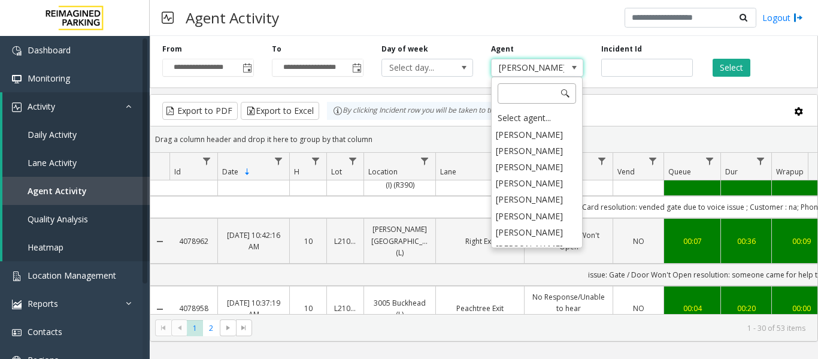
scroll to position [5930, 0]
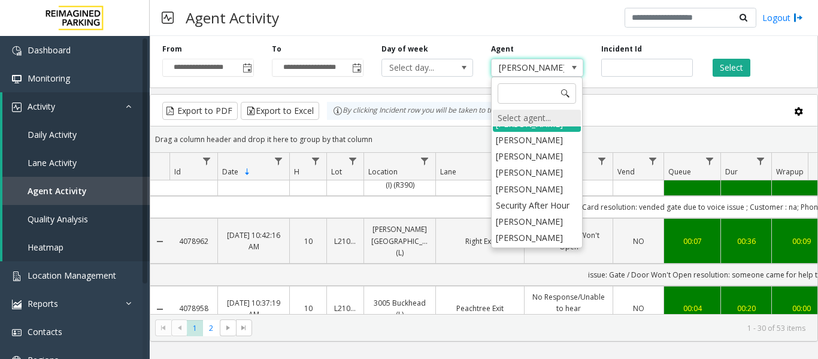
click at [534, 117] on div "Select agent..." at bounding box center [537, 118] width 88 height 17
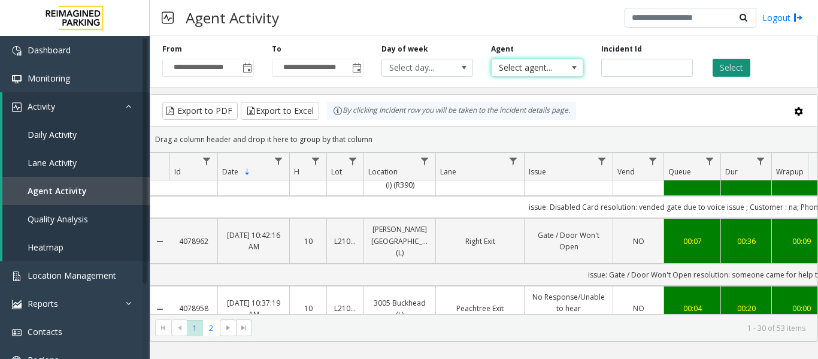
click at [727, 66] on button "Select" at bounding box center [732, 68] width 38 height 18
click at [356, 68] on span "Toggle popup" at bounding box center [357, 68] width 10 height 10
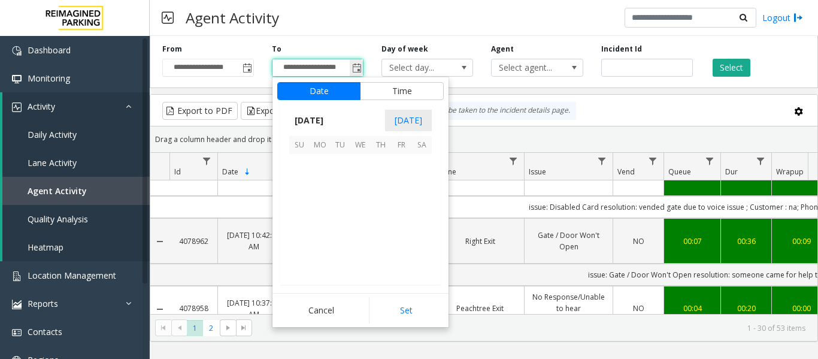
scroll to position [18, 0]
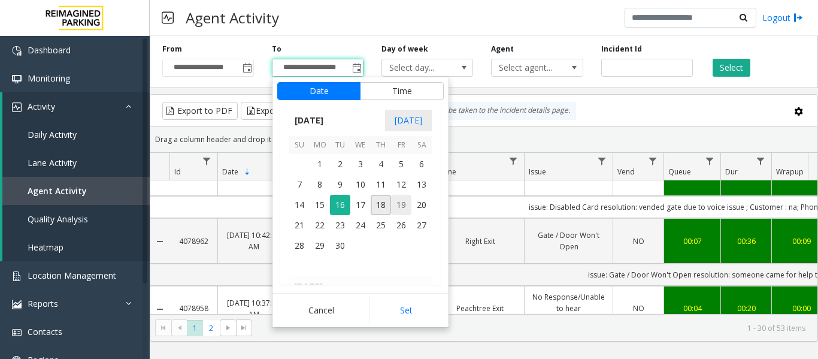
click at [409, 205] on span "19" at bounding box center [401, 205] width 20 height 20
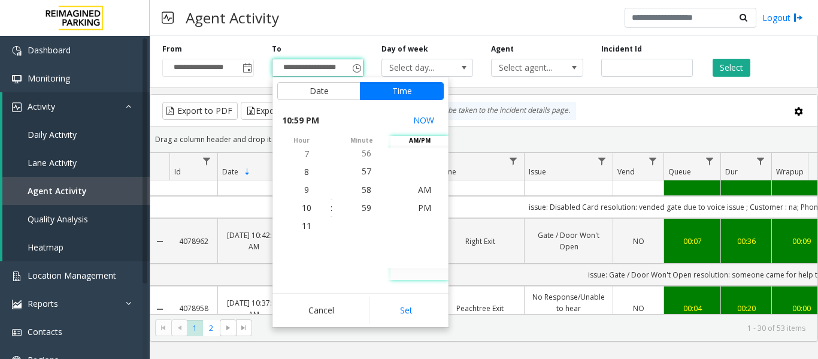
click at [405, 295] on div "Cancel Set" at bounding box center [360, 310] width 176 height 34
click at [405, 304] on button "Set" at bounding box center [406, 310] width 75 height 26
type input "**********"
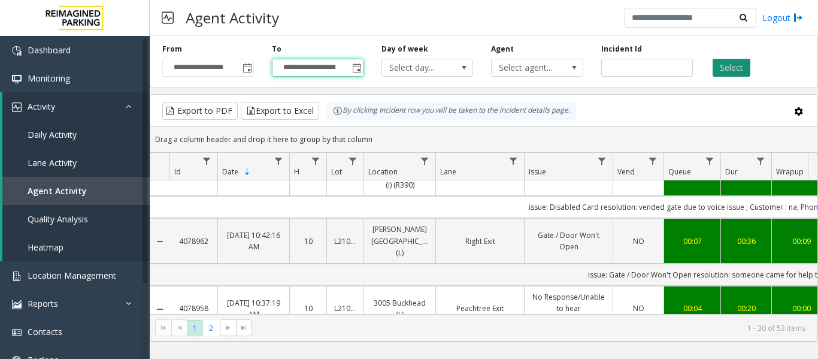
click at [738, 69] on button "Select" at bounding box center [732, 68] width 38 height 18
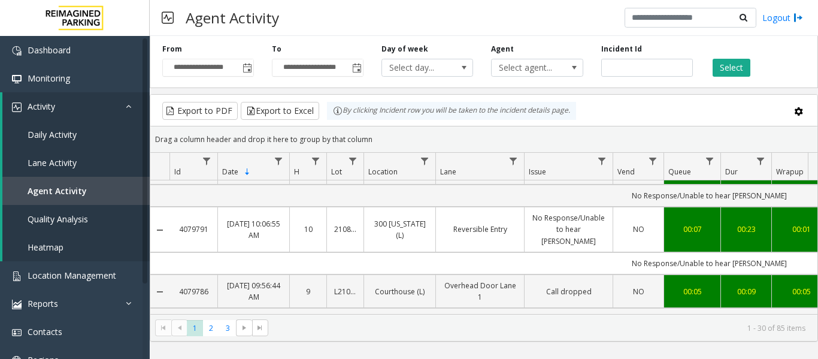
scroll to position [299, 0]
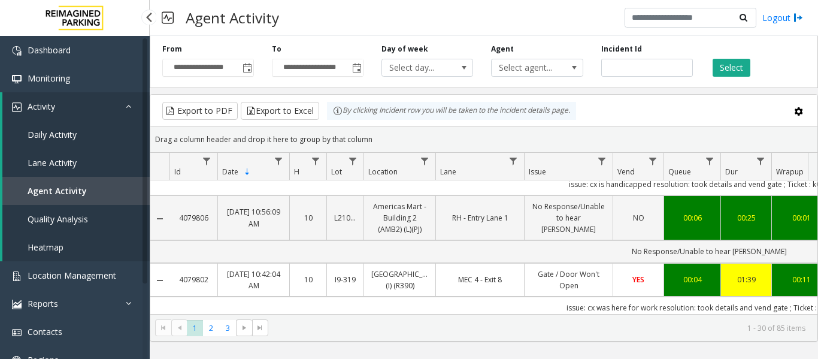
click at [54, 103] on span "Activity" at bounding box center [42, 106] width 28 height 11
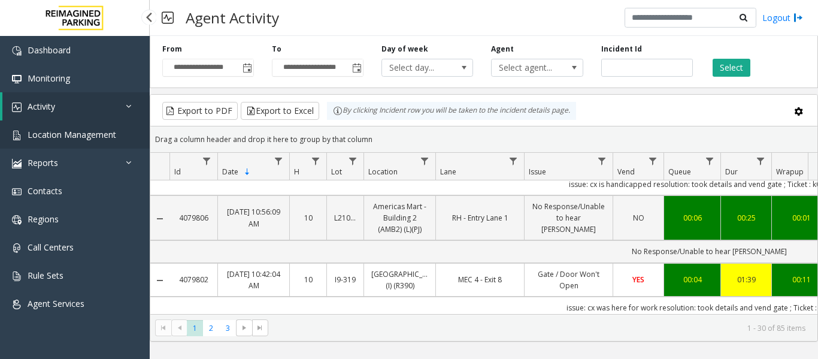
click at [57, 129] on span "Location Management" at bounding box center [72, 134] width 89 height 11
